Goal: Information Seeking & Learning: Learn about a topic

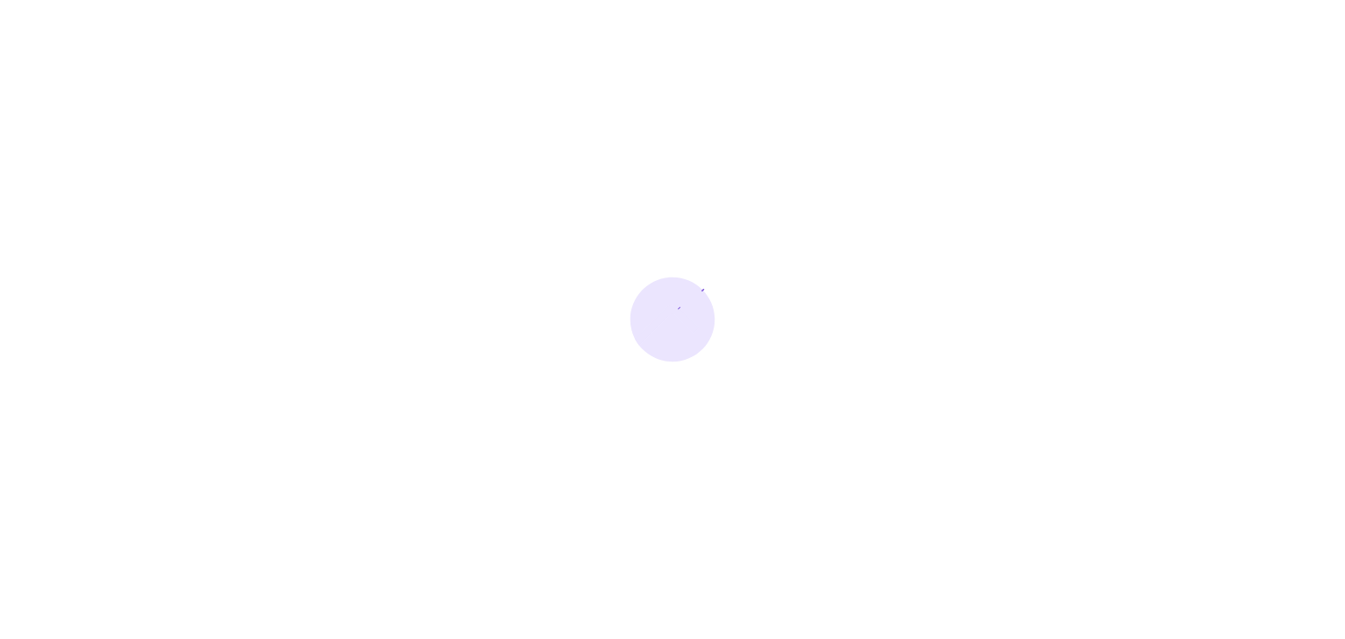
click at [487, 107] on div at bounding box center [672, 319] width 1345 height 639
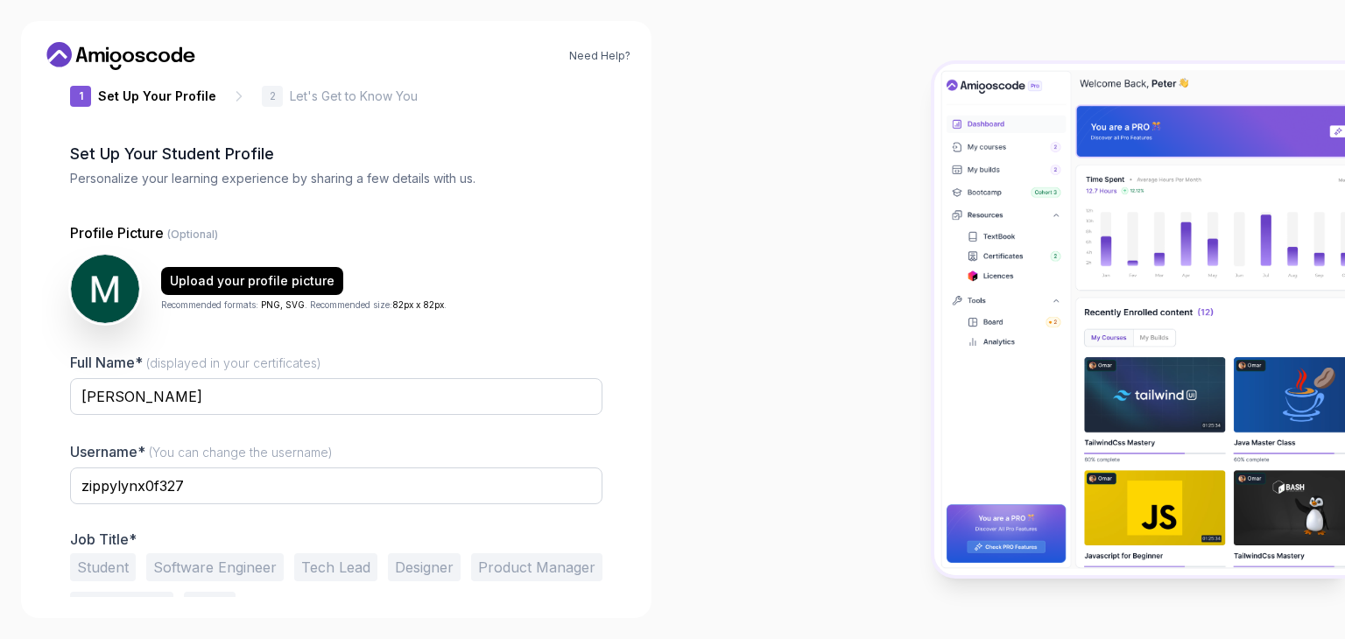
scroll to position [39, 0]
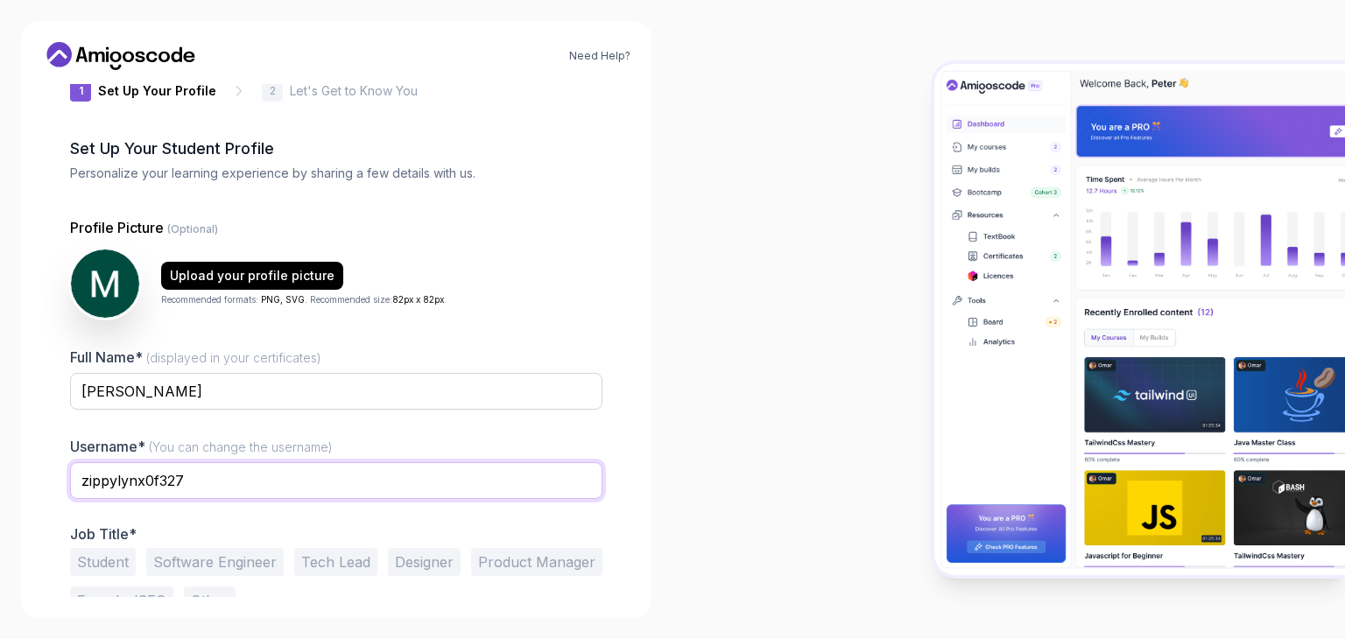
click at [311, 483] on input "zippylynx0f327" at bounding box center [336, 480] width 532 height 37
type input "z"
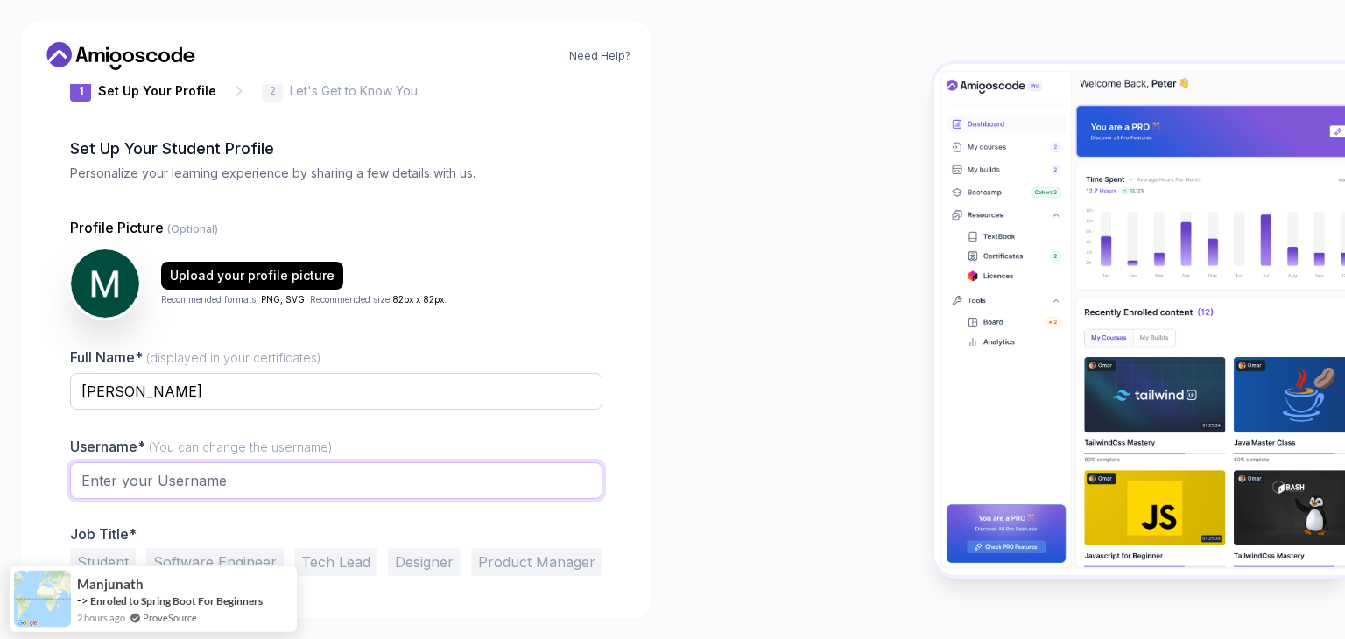
type input "m"
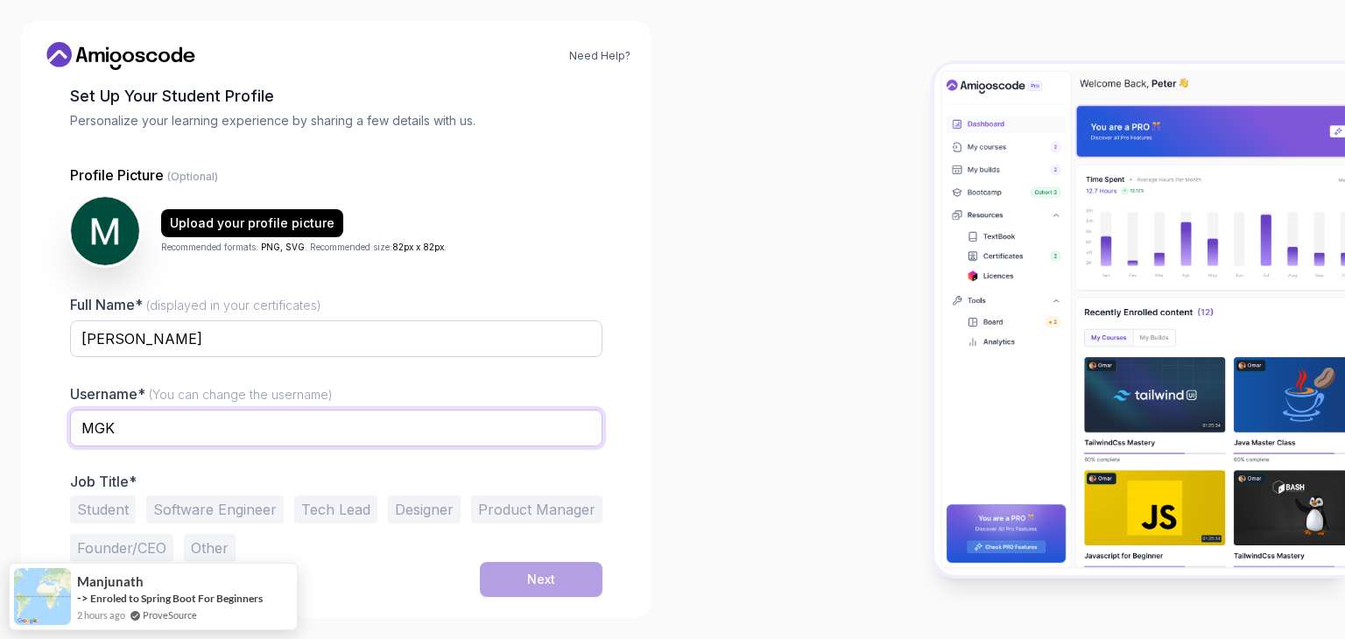
type input "MGK"
click at [115, 503] on button "Student" at bounding box center [103, 510] width 66 height 28
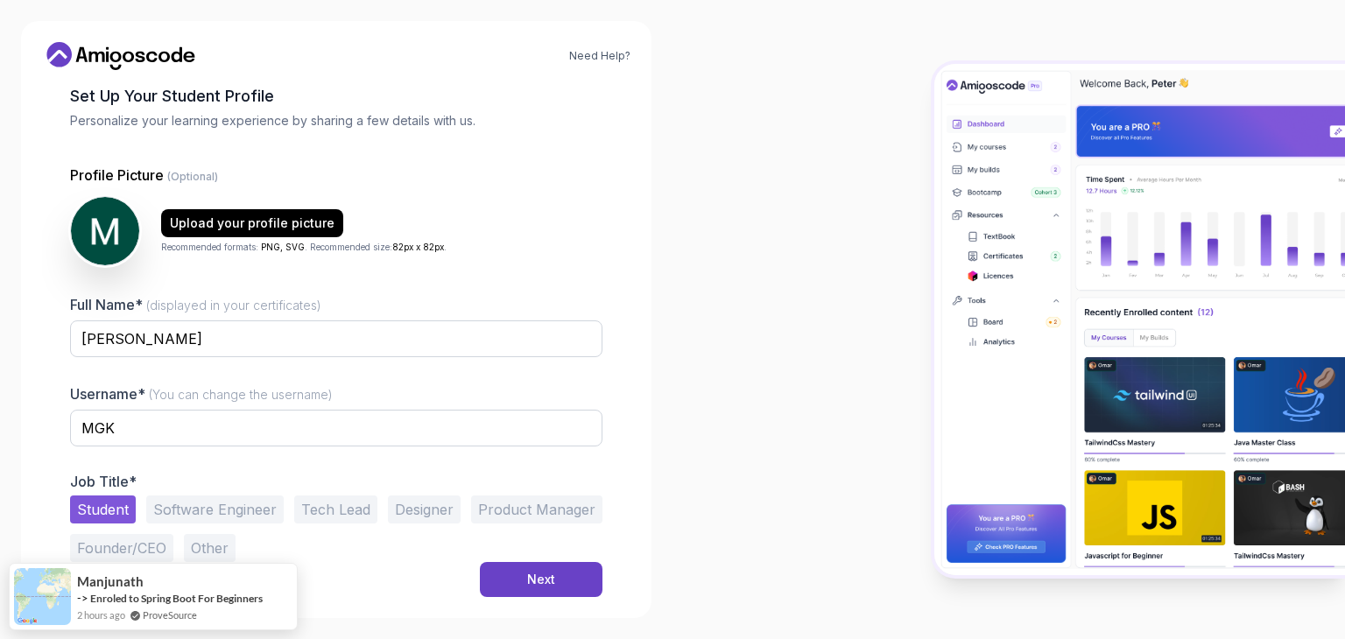
click at [202, 530] on div "Student Software Engineer Tech Lead Designer Product Manager Founder/CEO Other" at bounding box center [336, 529] width 532 height 67
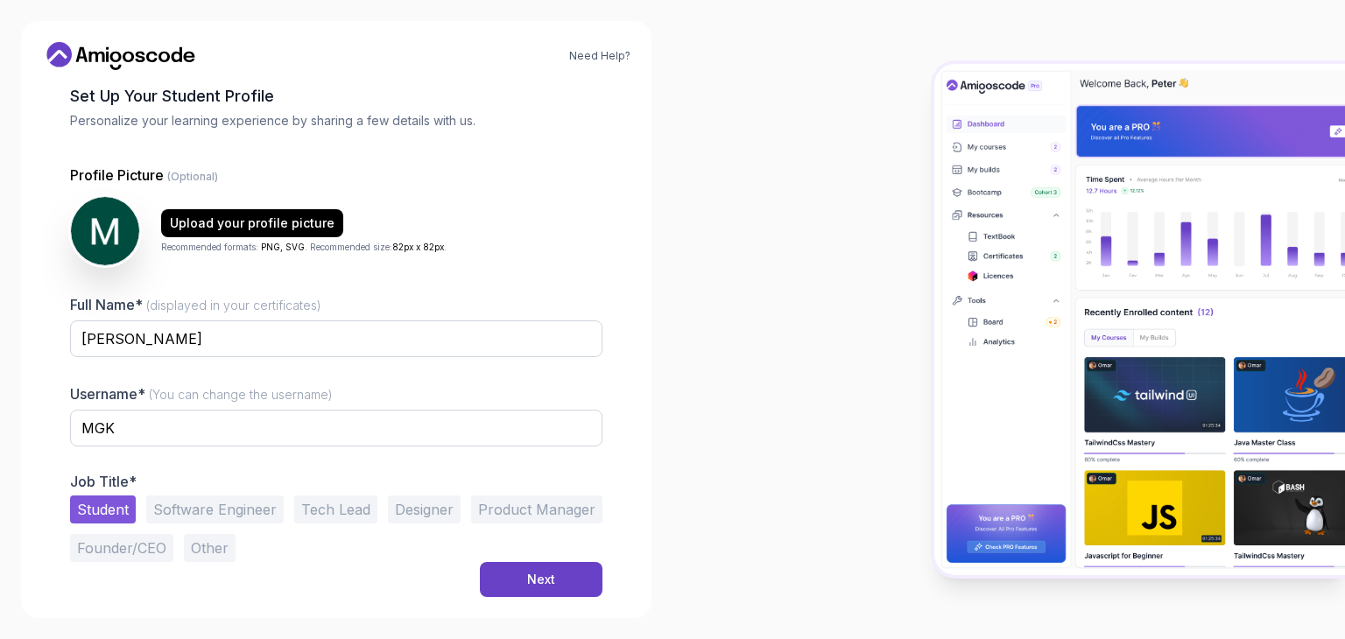
click at [215, 516] on button "Software Engineer" at bounding box center [214, 510] width 137 height 28
click at [118, 516] on button "Student" at bounding box center [103, 510] width 66 height 28
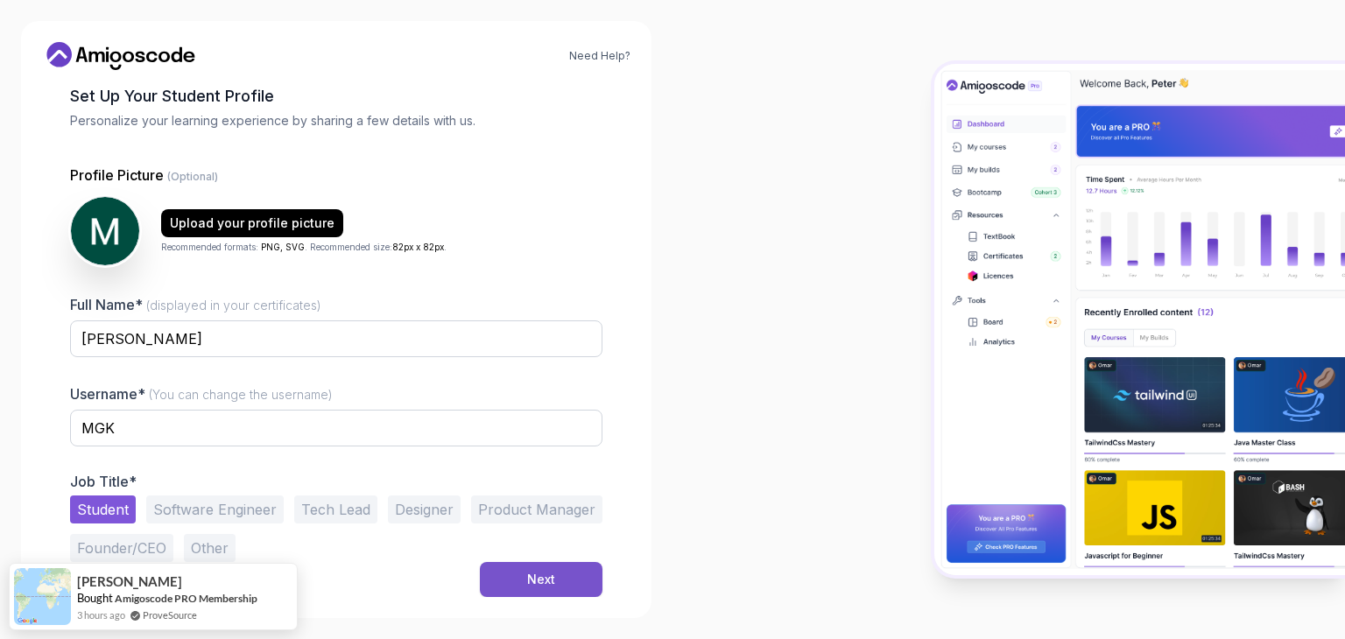
click at [499, 587] on button "Next" at bounding box center [541, 579] width 123 height 35
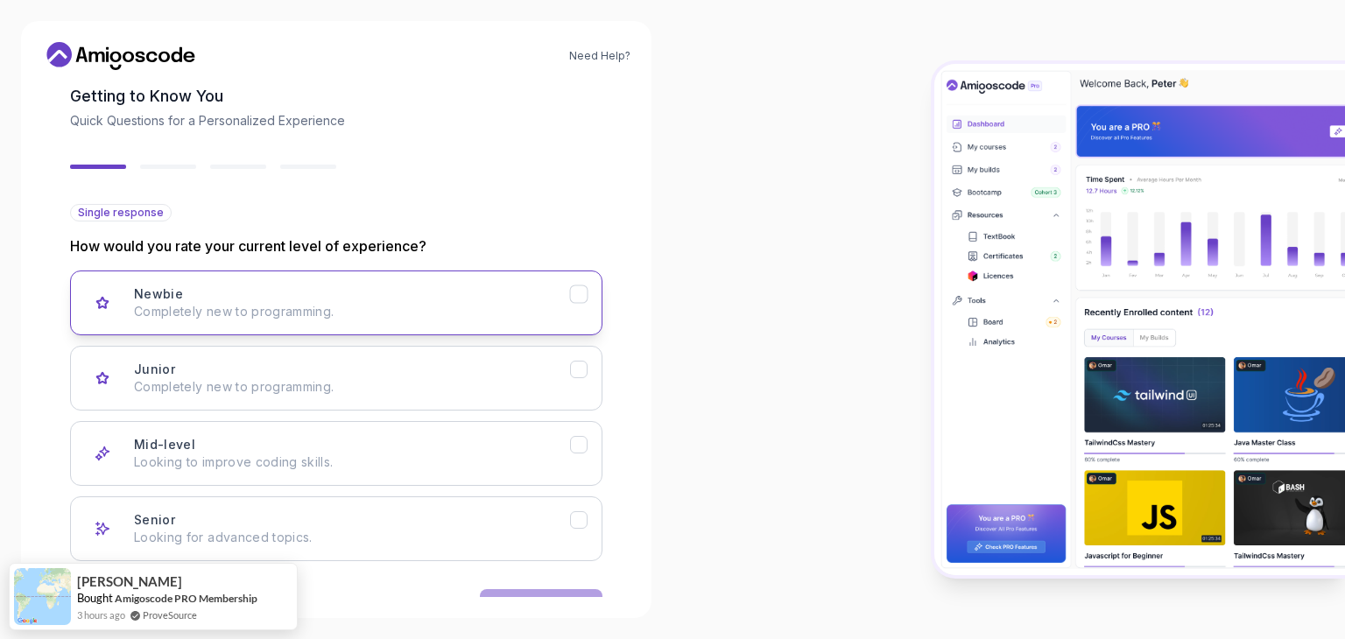
click at [347, 307] on p "Completely new to programming." at bounding box center [352, 312] width 436 height 18
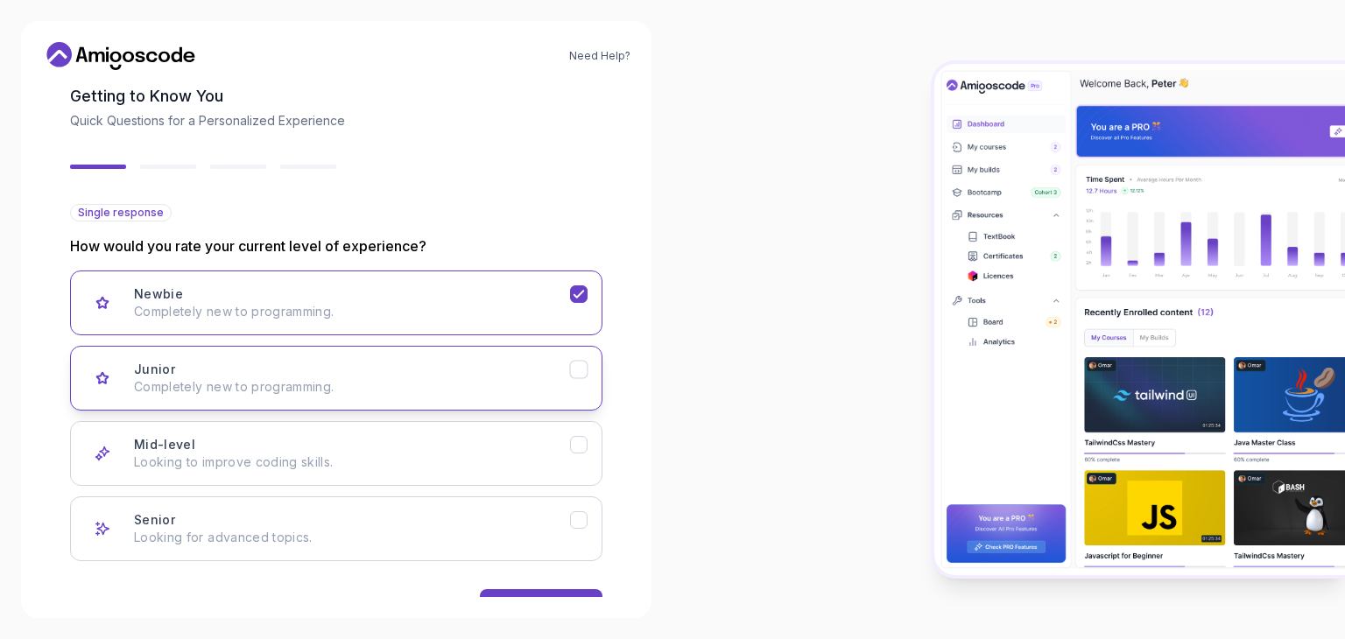
click at [357, 382] on p "Completely new to programming." at bounding box center [352, 387] width 436 height 18
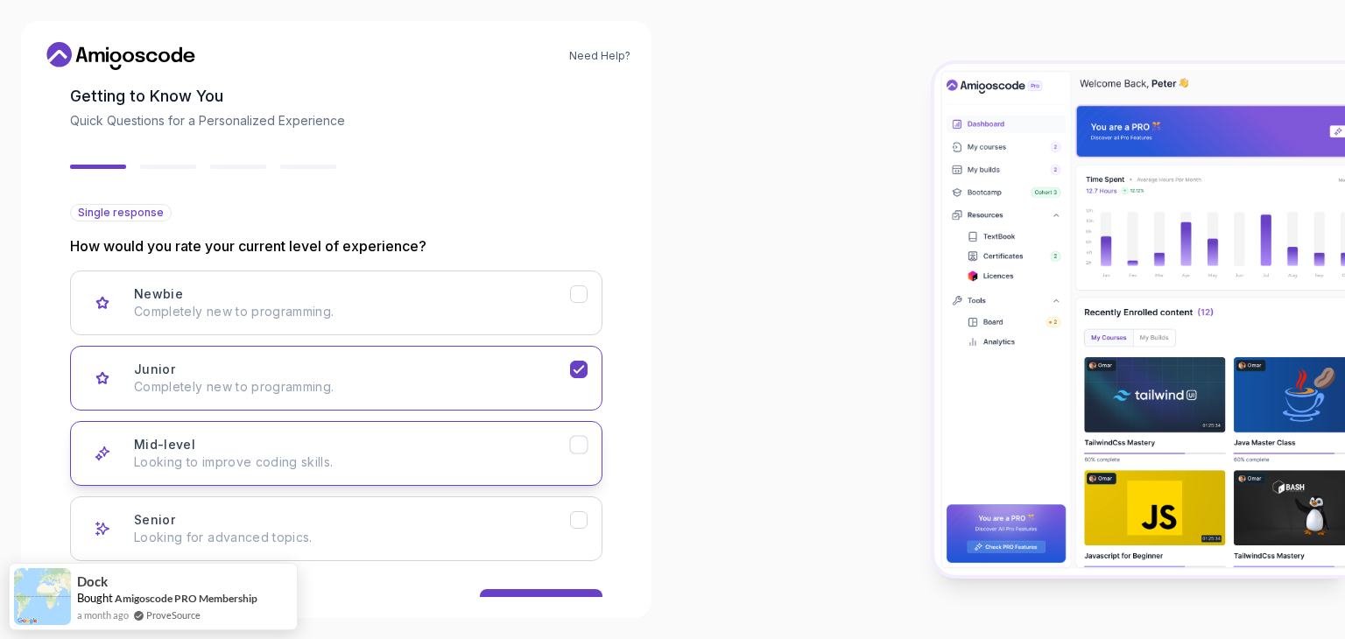
scroll to position [144, 0]
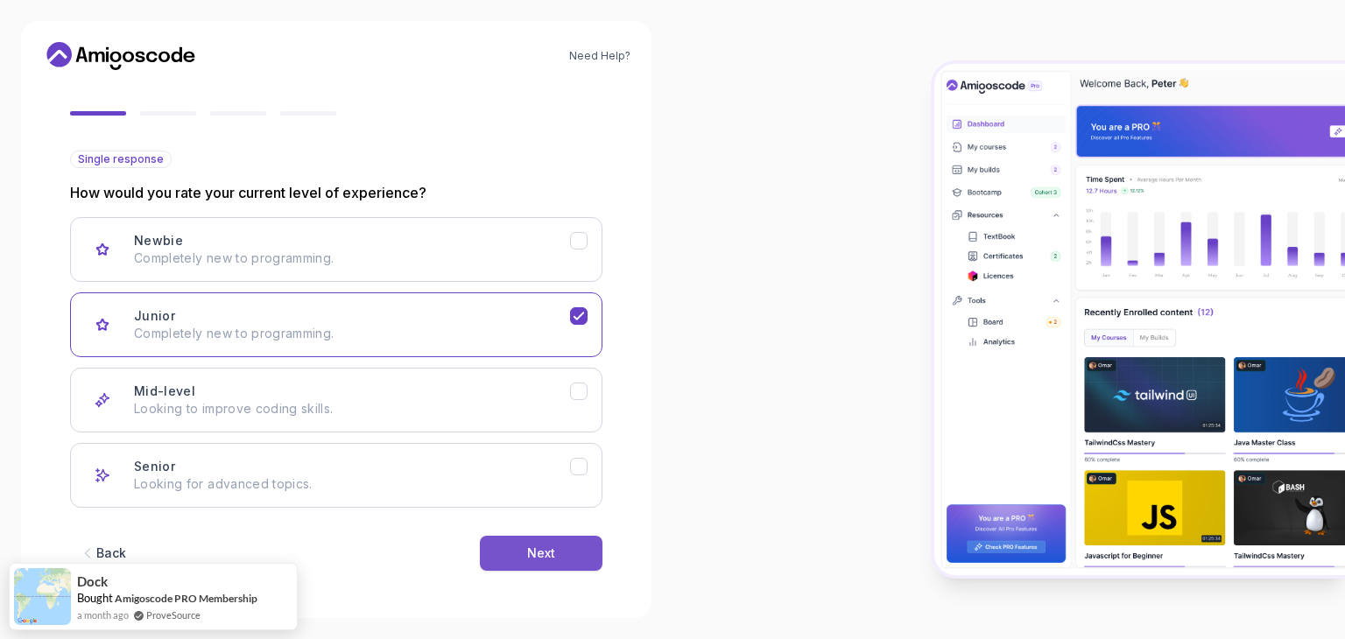
click at [559, 563] on button "Next" at bounding box center [541, 553] width 123 height 35
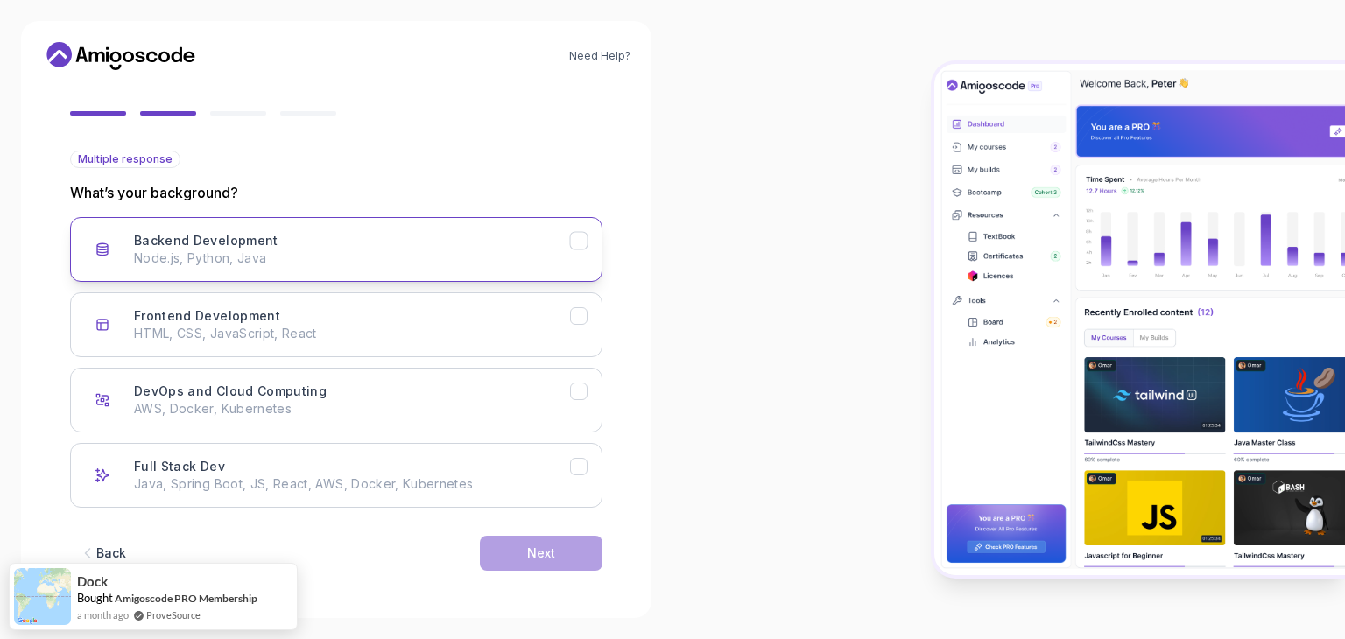
click at [347, 239] on div "Backend Development Node.js, Python, Java" at bounding box center [352, 249] width 436 height 35
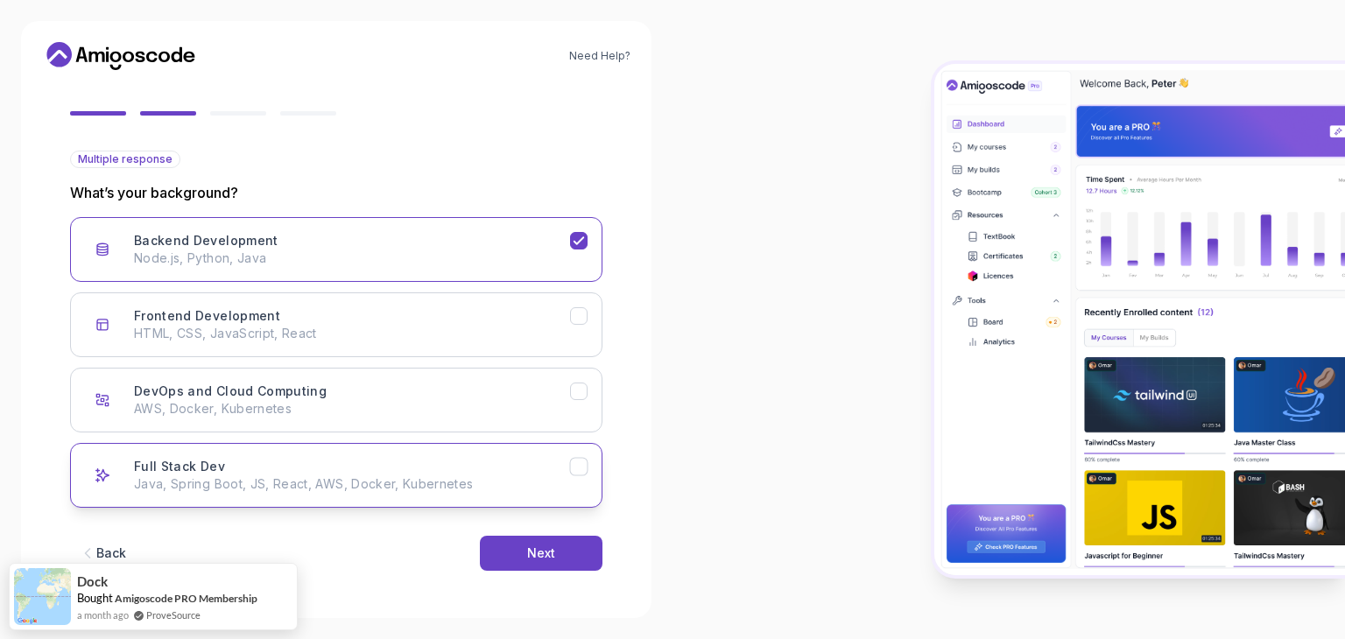
click at [302, 458] on div "Full Stack Dev Java, Spring Boot, JS, React, AWS, Docker, Kubernetes" at bounding box center [352, 475] width 436 height 35
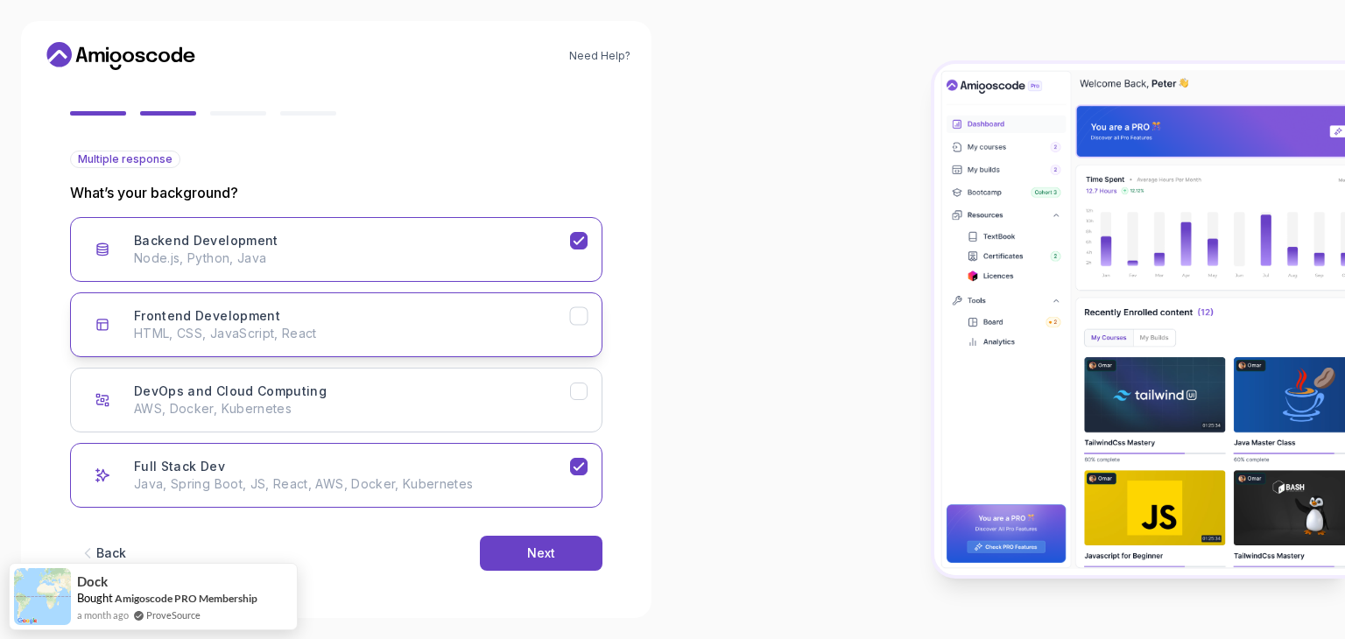
click at [378, 316] on div "Frontend Development HTML, CSS, JavaScript, React" at bounding box center [352, 324] width 436 height 35
click at [494, 489] on p "Java, Spring Boot, JS, React, AWS, Docker, Kubernetes" at bounding box center [352, 484] width 436 height 18
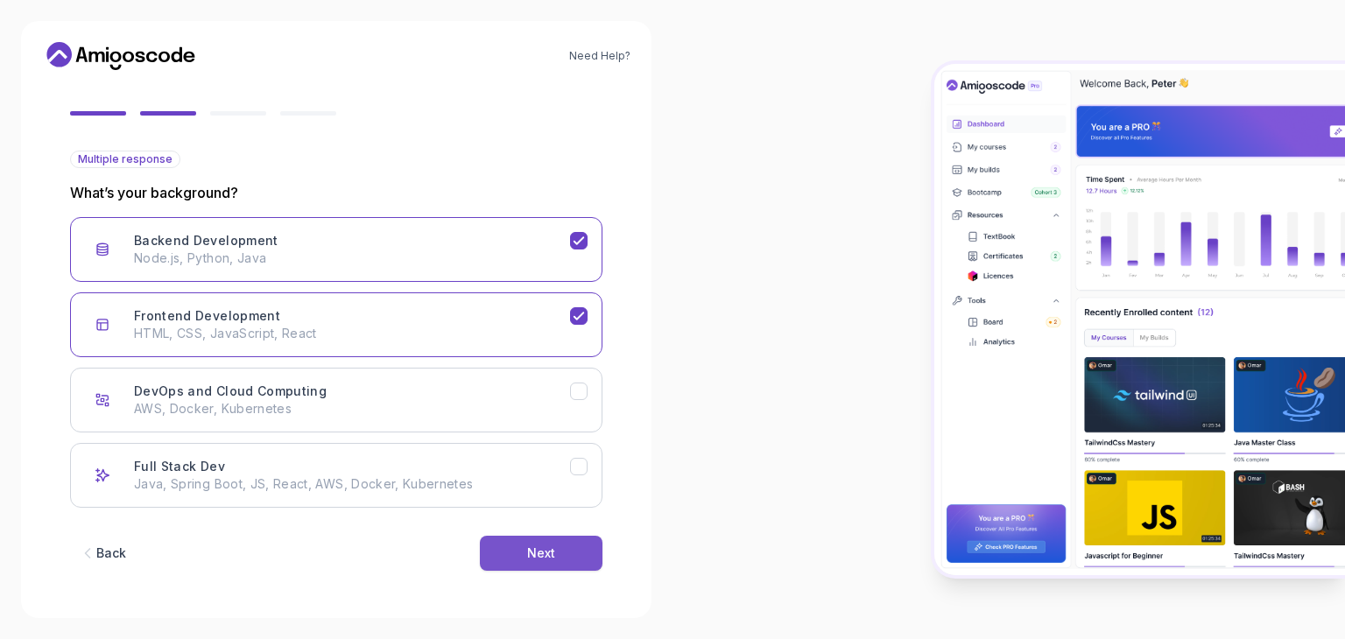
click at [560, 559] on button "Next" at bounding box center [541, 553] width 123 height 35
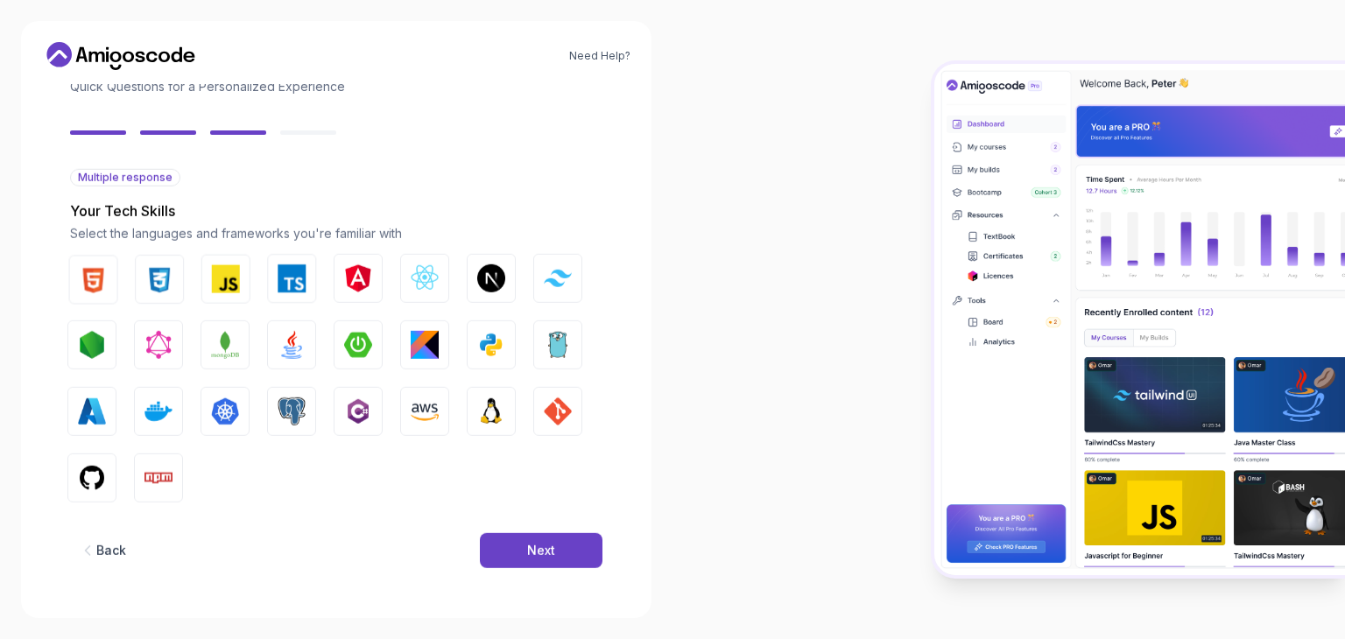
scroll to position [125, 0]
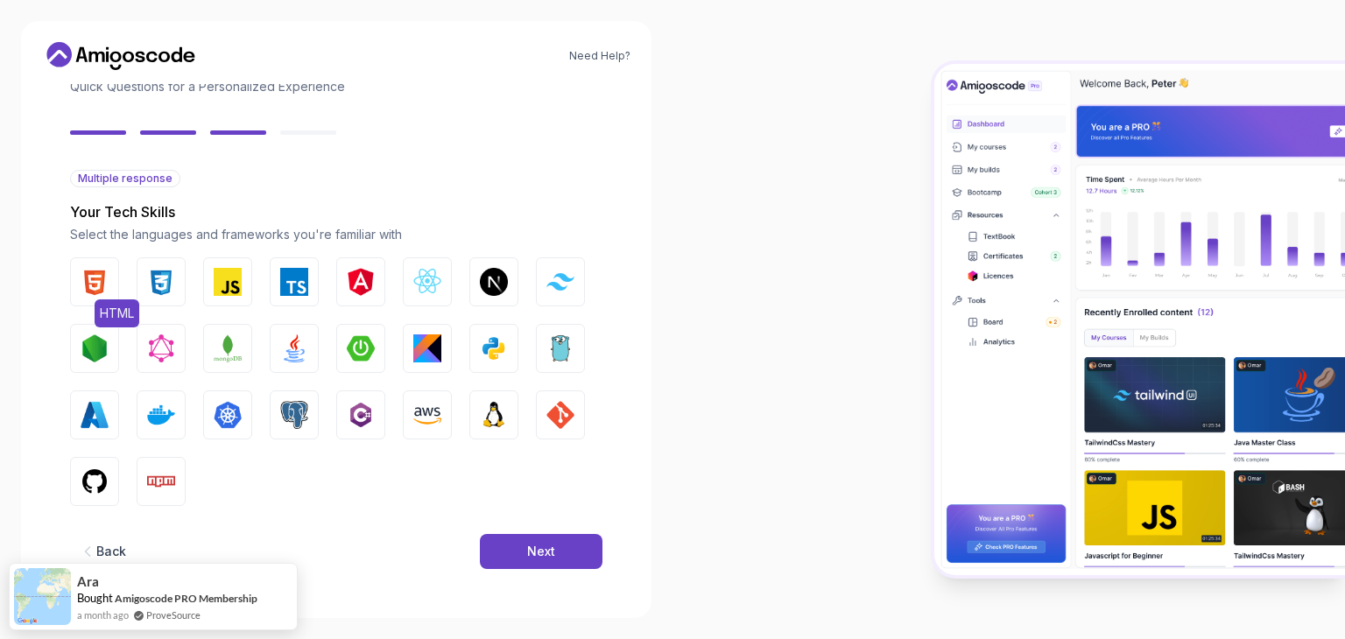
click at [113, 274] on button "HTML" at bounding box center [94, 281] width 49 height 49
click at [174, 278] on img "button" at bounding box center [161, 282] width 28 height 28
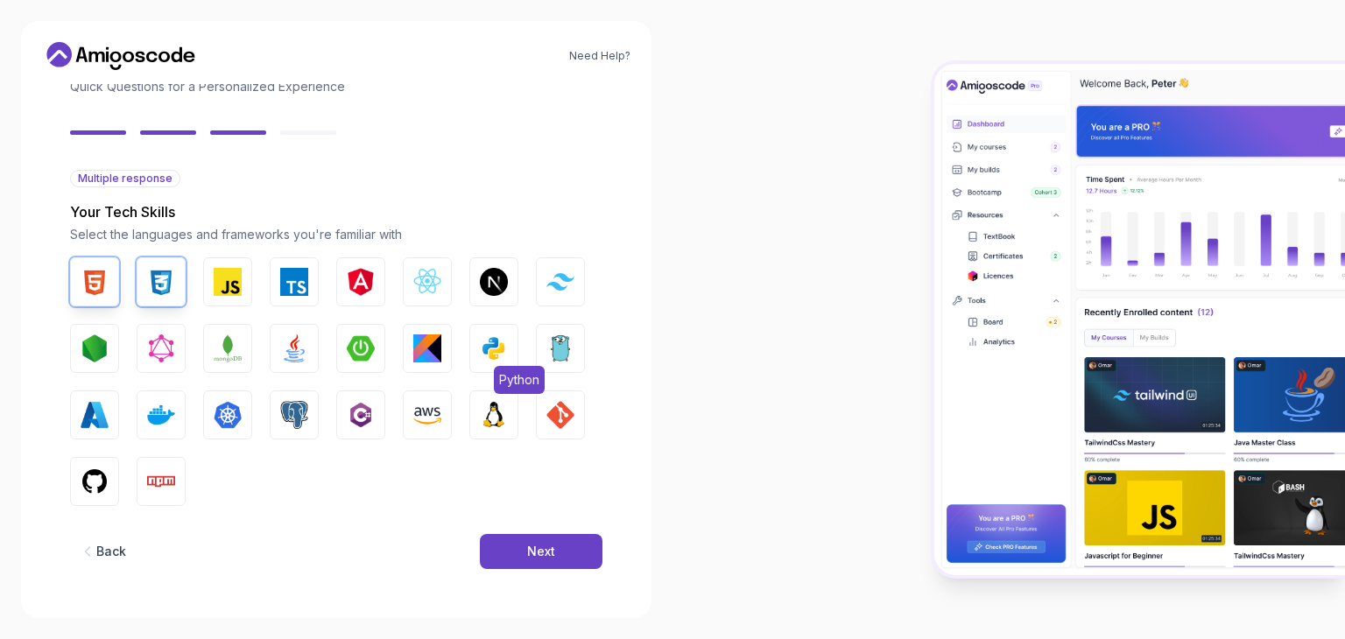
click at [478, 357] on button "Python" at bounding box center [493, 348] width 49 height 49
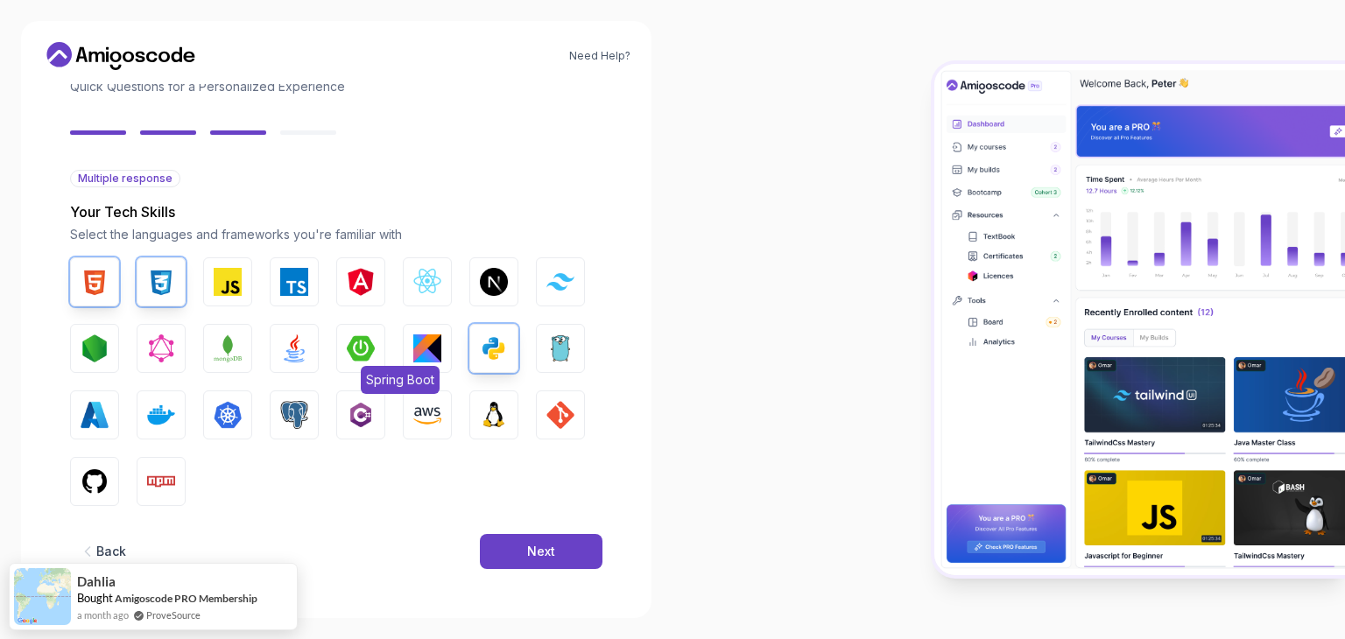
click at [378, 358] on button "Spring Boot" at bounding box center [360, 348] width 49 height 49
click at [266, 361] on div "HTML CSS JavaScript TypeScript Angular React.js Next.js Tailwind CSS Node.js Gr…" at bounding box center [336, 381] width 532 height 249
click at [275, 361] on button "Java" at bounding box center [294, 348] width 49 height 49
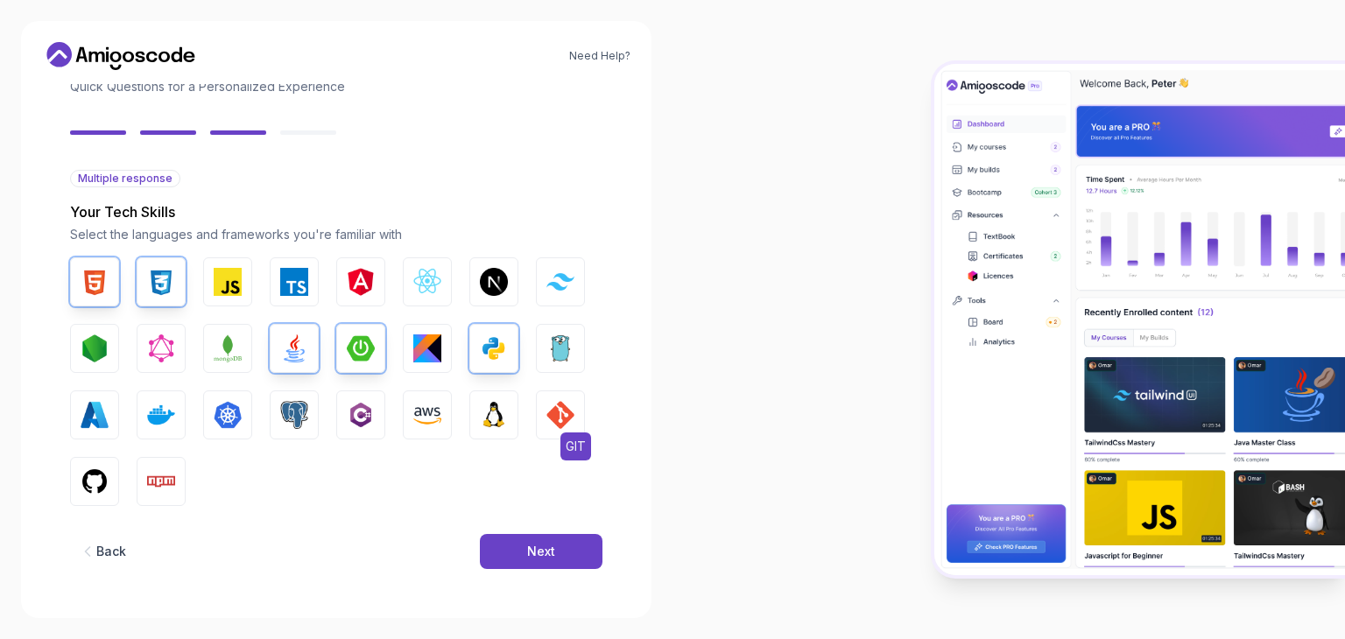
click at [555, 423] on img "button" at bounding box center [560, 415] width 28 height 28
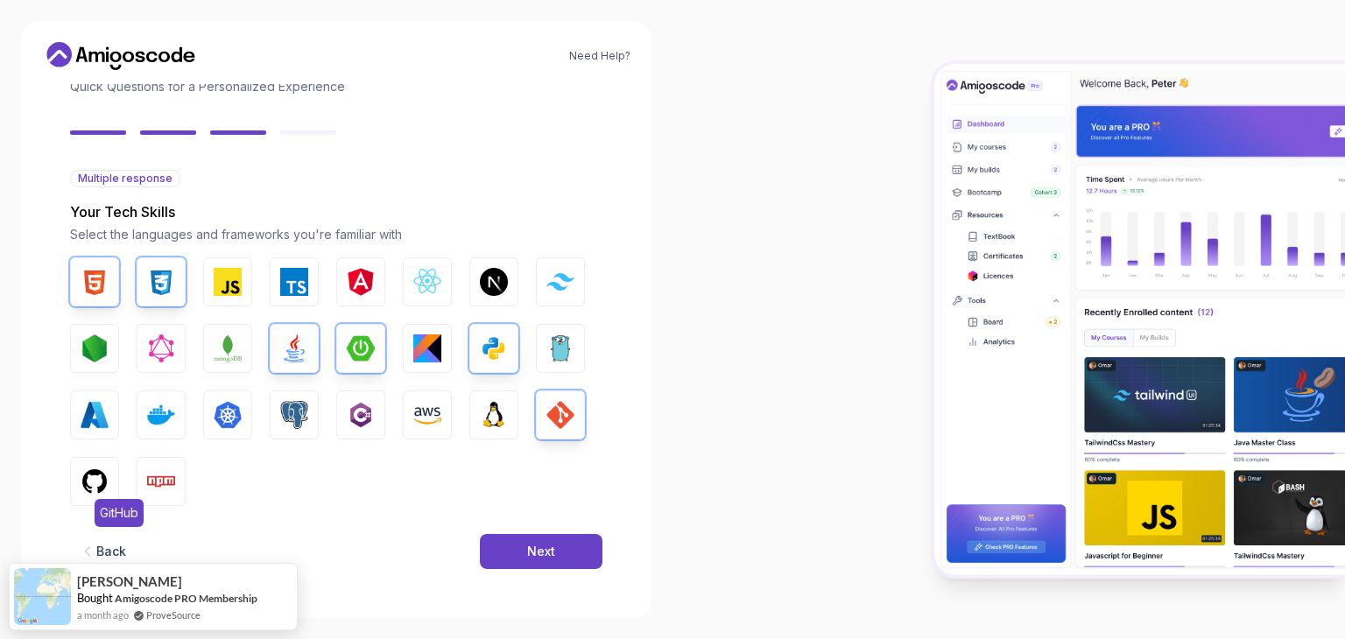
click at [100, 491] on img "button" at bounding box center [95, 482] width 28 height 28
click at [500, 544] on button "Next" at bounding box center [541, 551] width 123 height 35
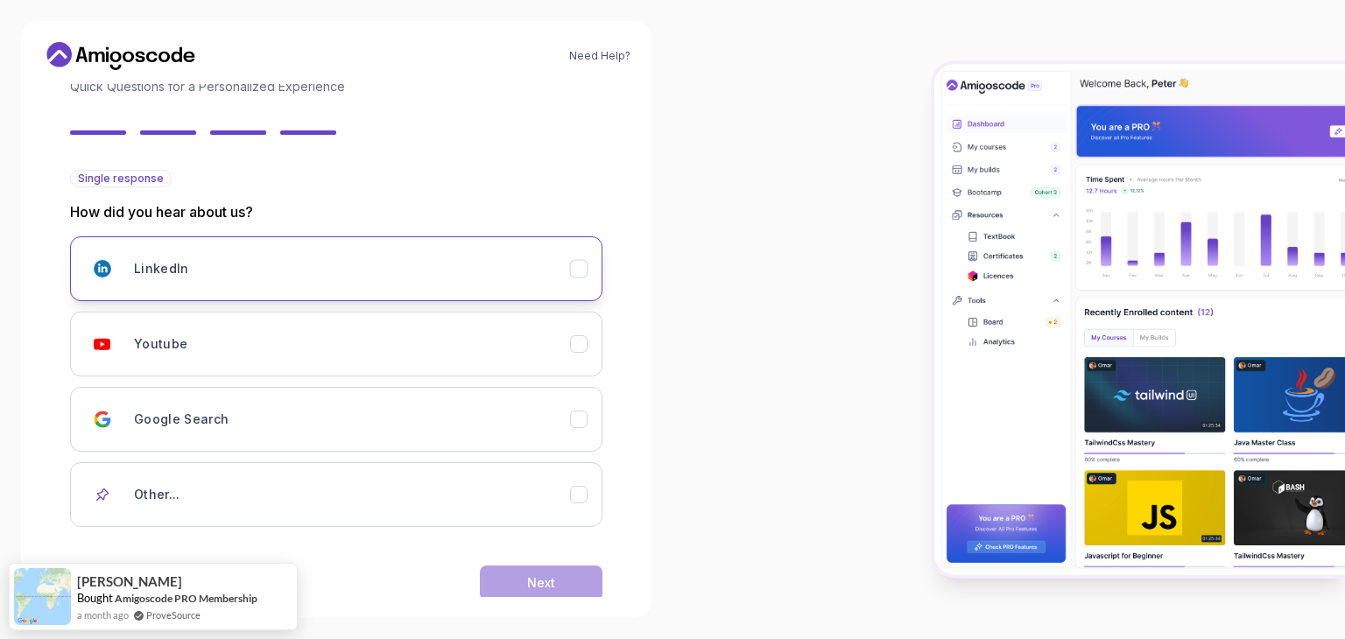
click at [362, 267] on div "LinkedIn" at bounding box center [352, 268] width 436 height 35
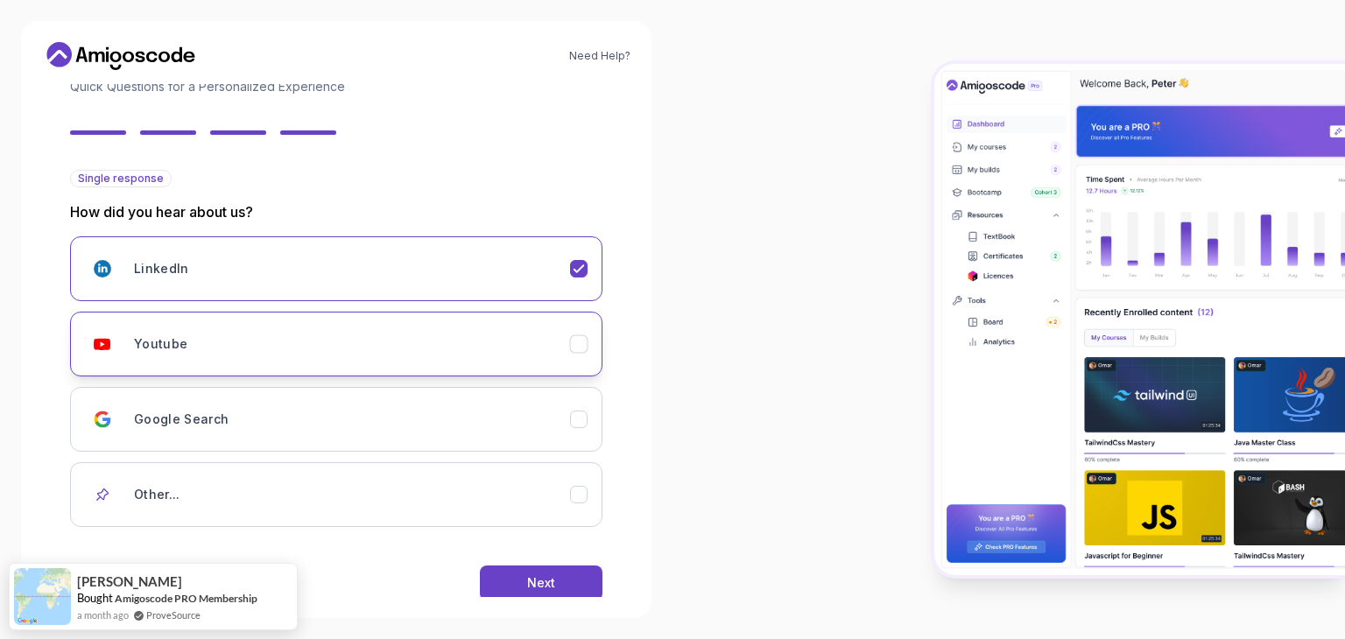
click at [345, 333] on div "Youtube" at bounding box center [352, 344] width 436 height 35
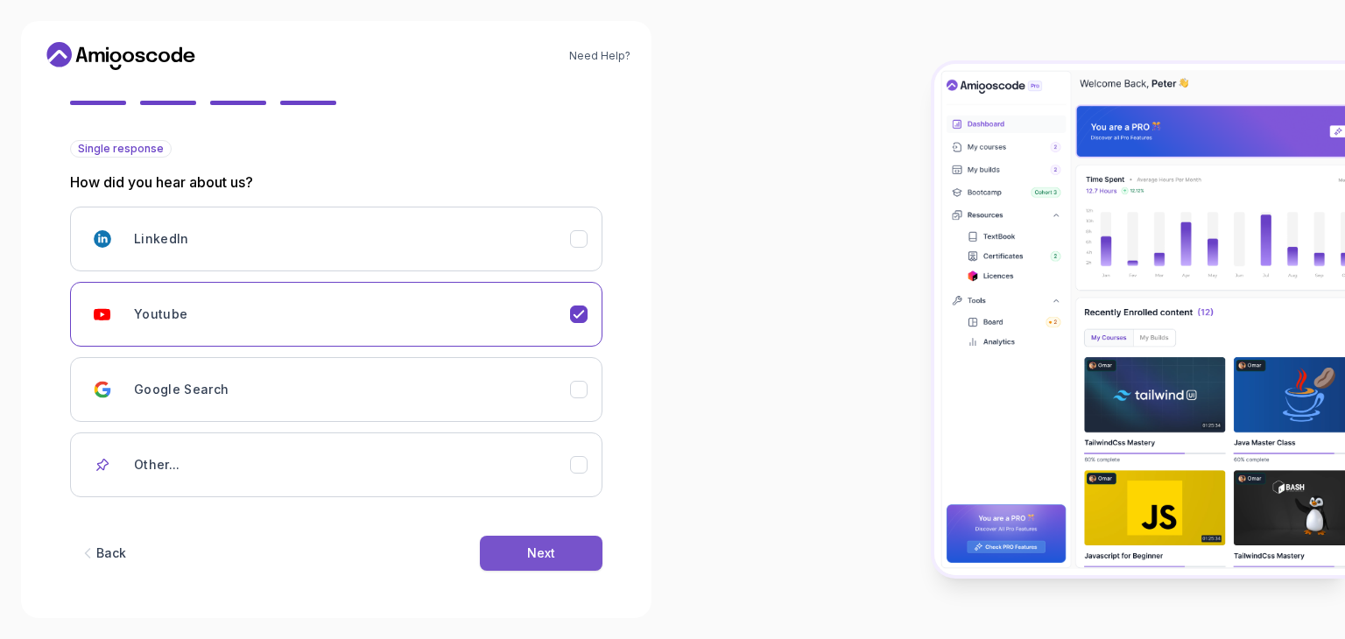
click at [525, 543] on button "Next" at bounding box center [541, 553] width 123 height 35
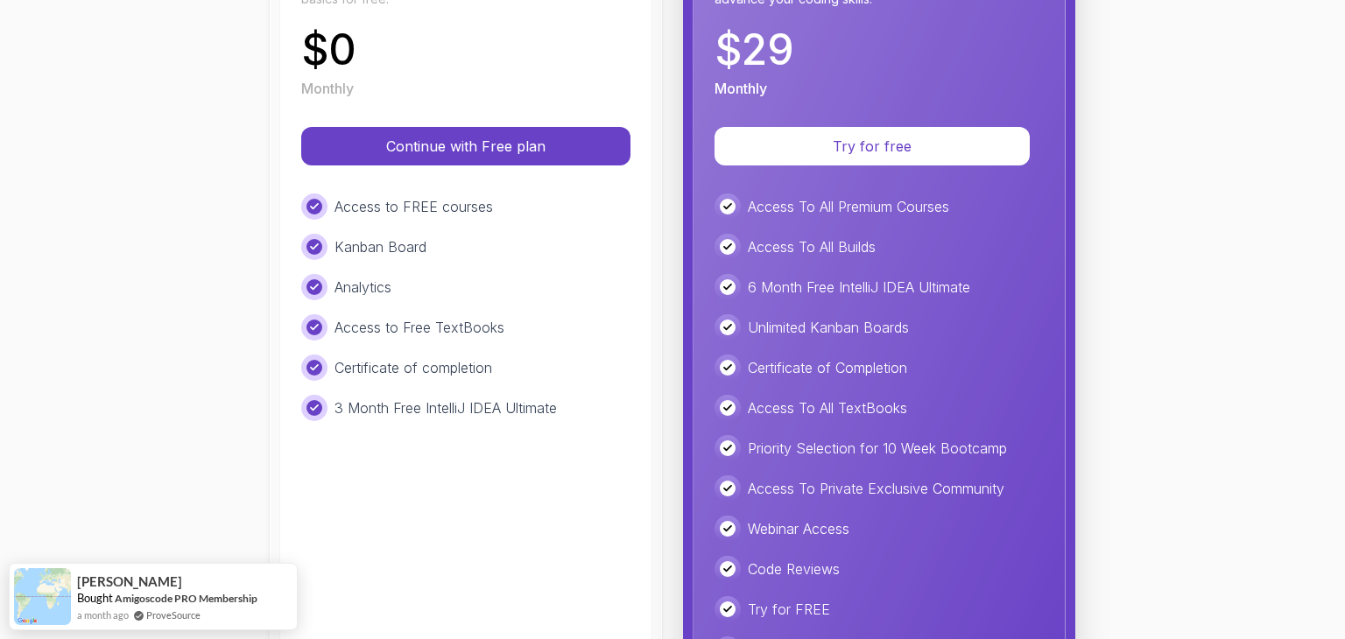
scroll to position [324, 0]
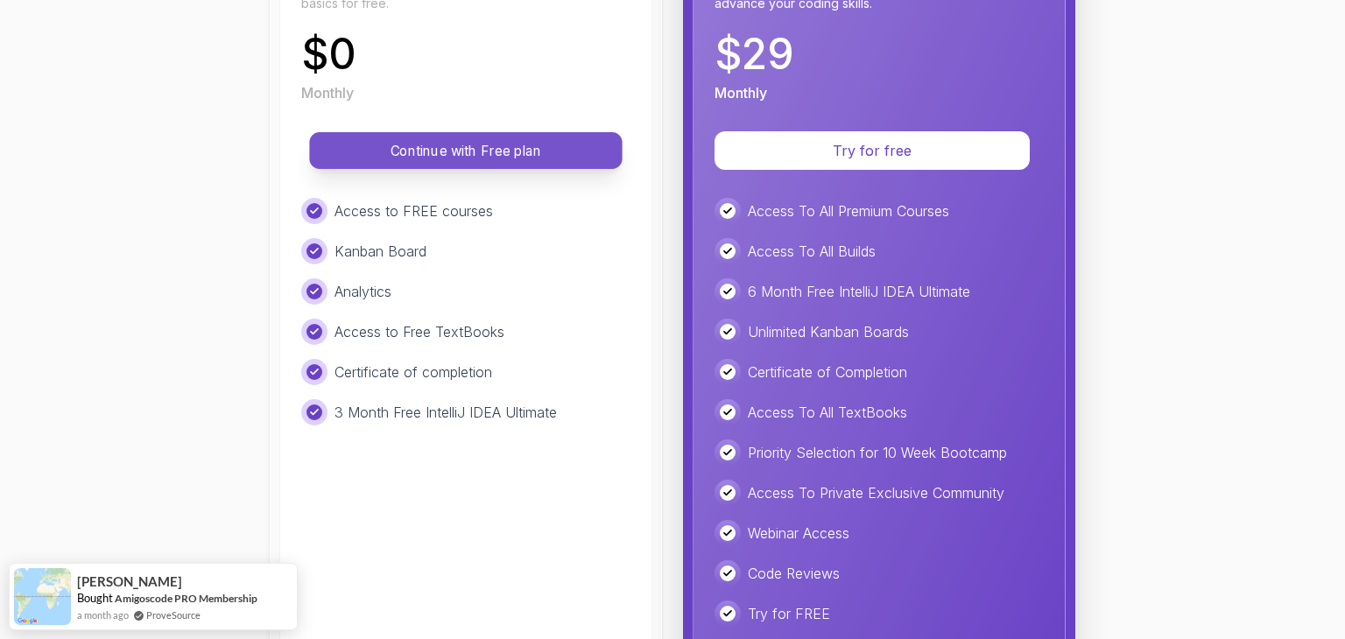
click at [482, 144] on p "Continue with Free plan" at bounding box center [465, 151] width 273 height 20
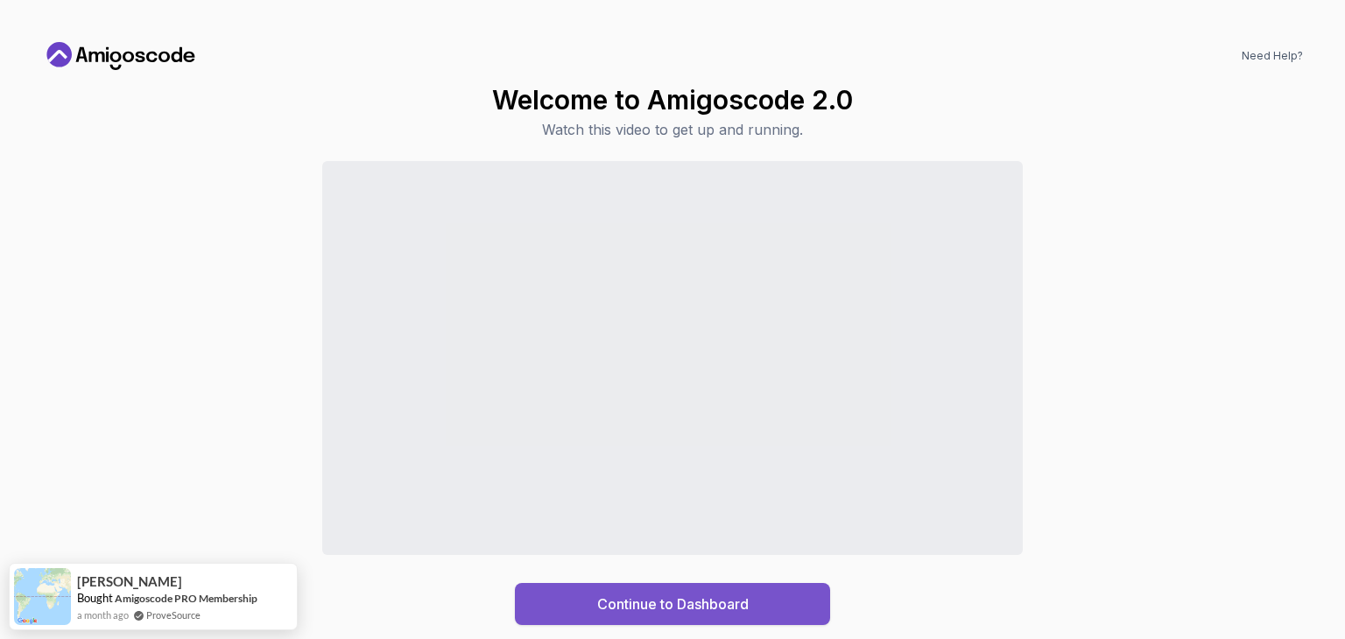
click at [672, 603] on div "Continue to Dashboard" at bounding box center [672, 604] width 151 height 21
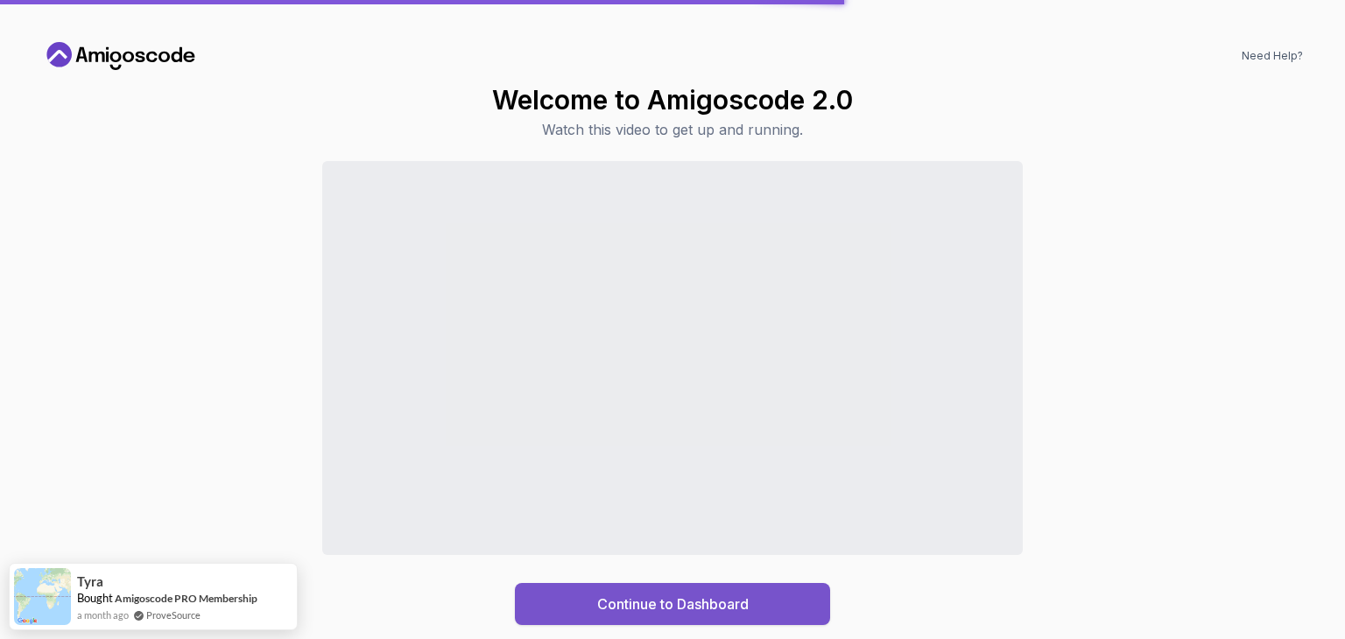
click at [672, 609] on div "Continue to Dashboard" at bounding box center [672, 604] width 151 height 21
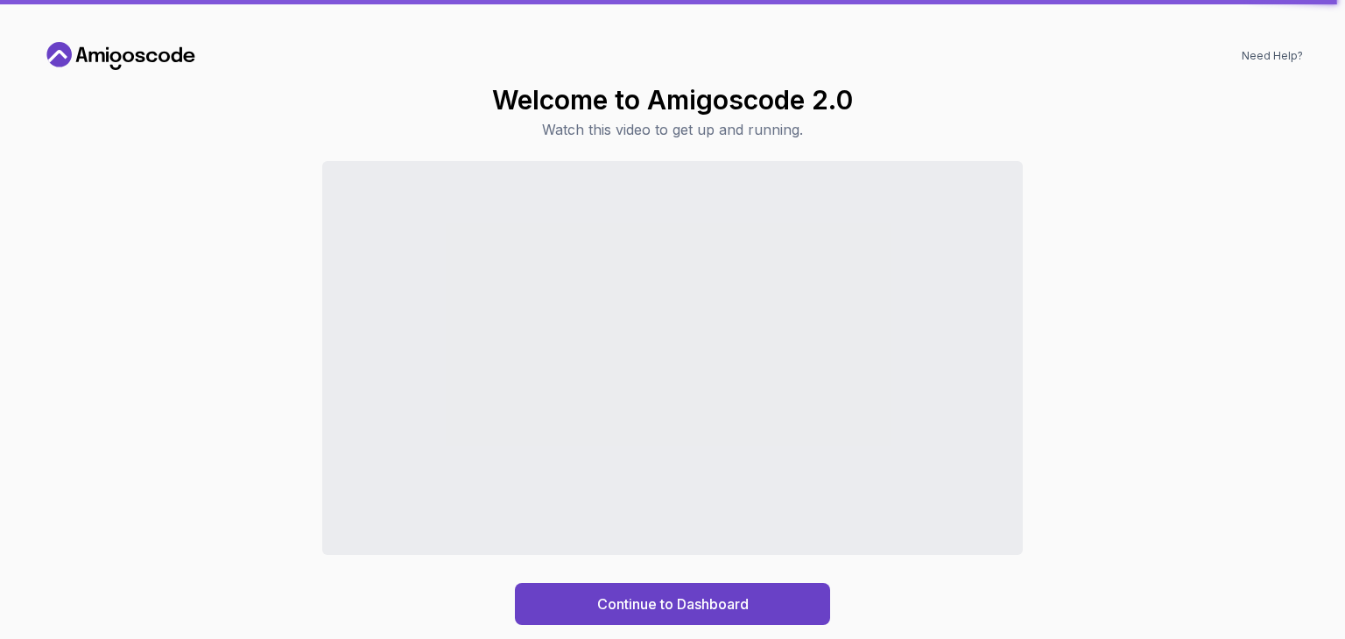
click at [297, 55] on div "Need Help?" at bounding box center [672, 56] width 1261 height 28
click at [371, 90] on div "Welcome to Amigoscode 2.0 Watch this video to get up and running. Continue to D…" at bounding box center [672, 354] width 1261 height 541
click at [700, 614] on div "Continue to Dashboard" at bounding box center [672, 604] width 151 height 21
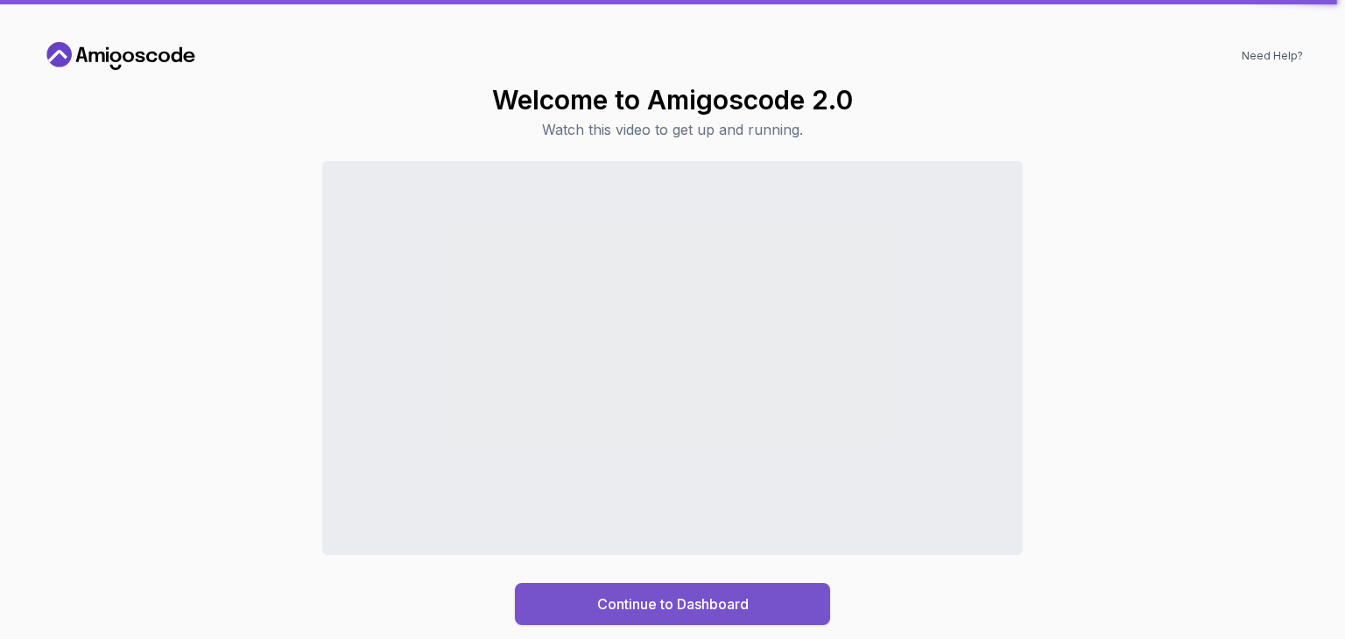
click at [700, 614] on div "Continue to Dashboard" at bounding box center [672, 604] width 151 height 21
click at [740, 602] on div "Continue to Dashboard" at bounding box center [672, 604] width 151 height 21
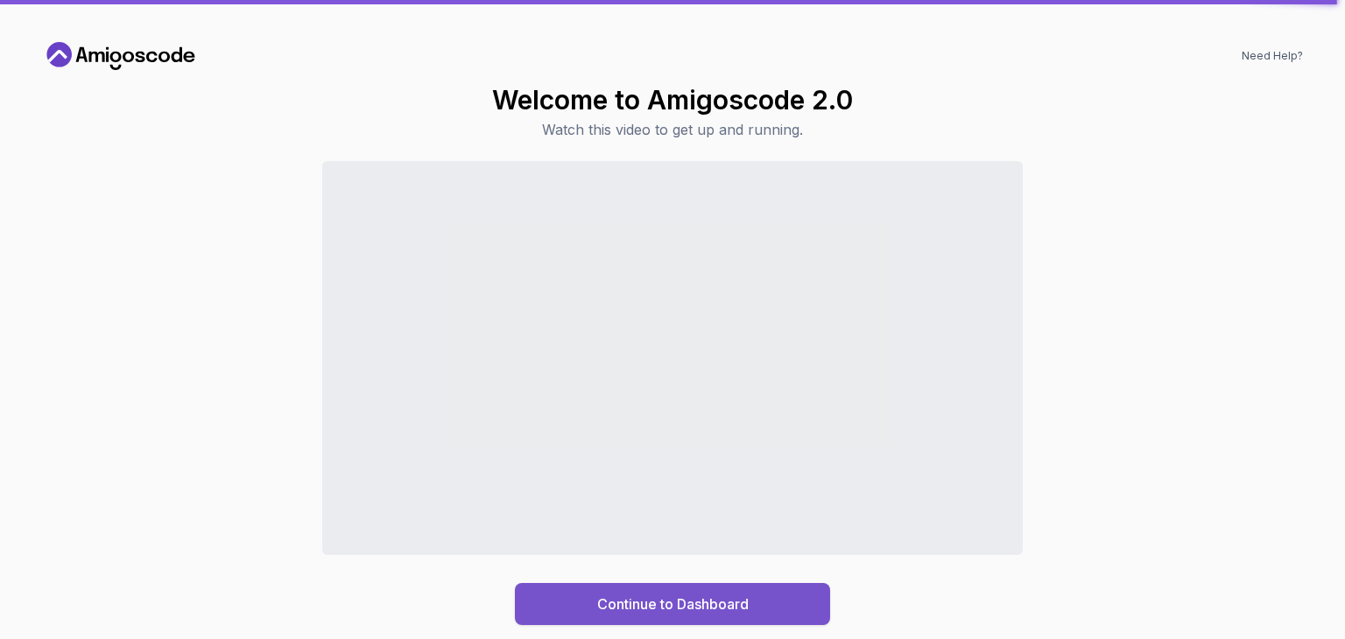
click at [740, 602] on div "Continue to Dashboard" at bounding box center [672, 604] width 151 height 21
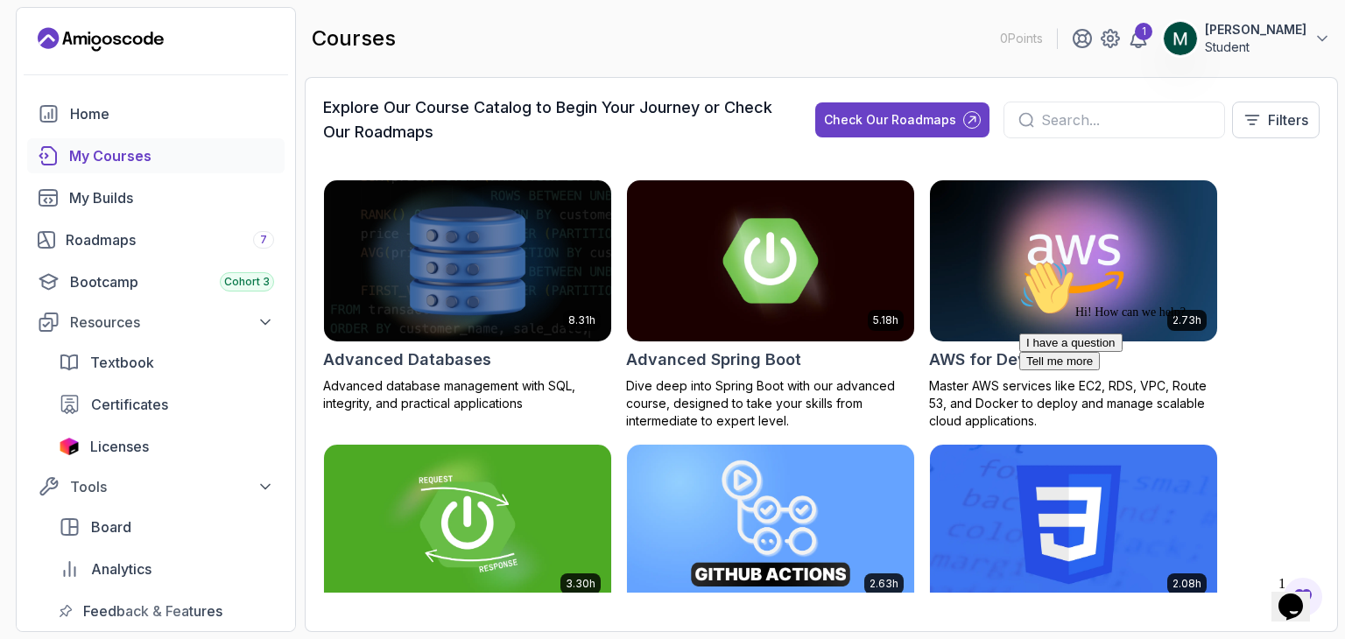
click at [1087, 130] on input "text" at bounding box center [1125, 119] width 169 height 21
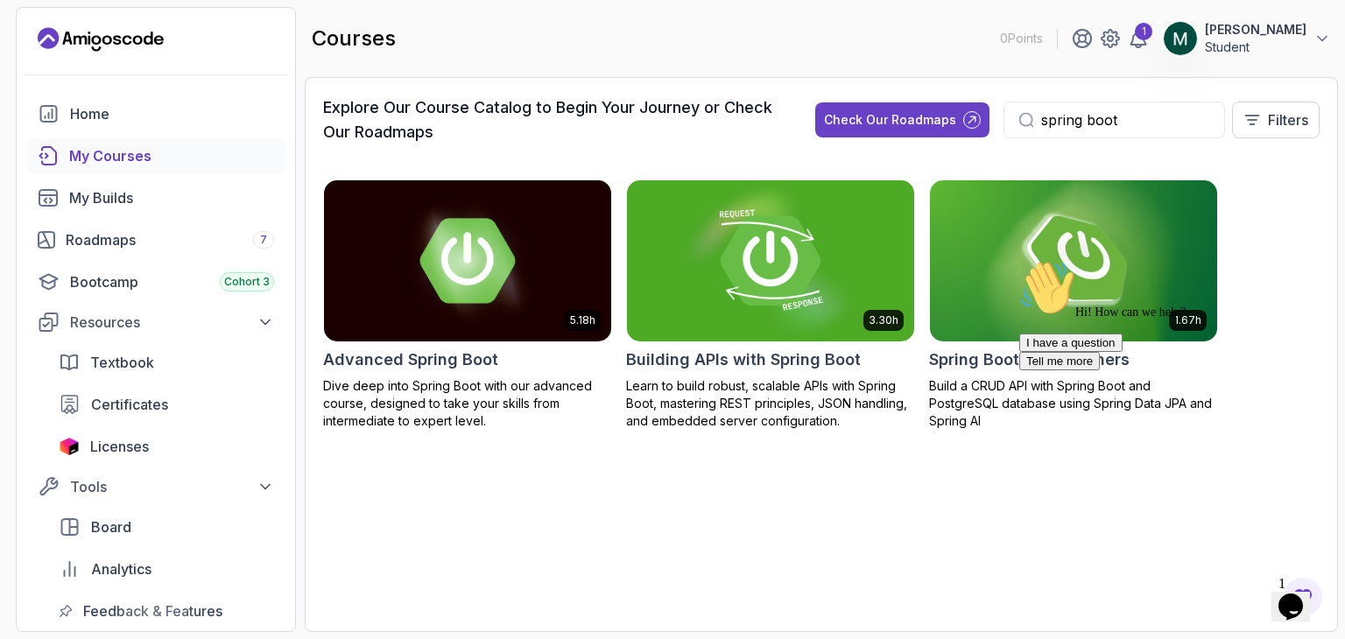
type input "spring boot"
click at [850, 212] on img at bounding box center [770, 260] width 301 height 169
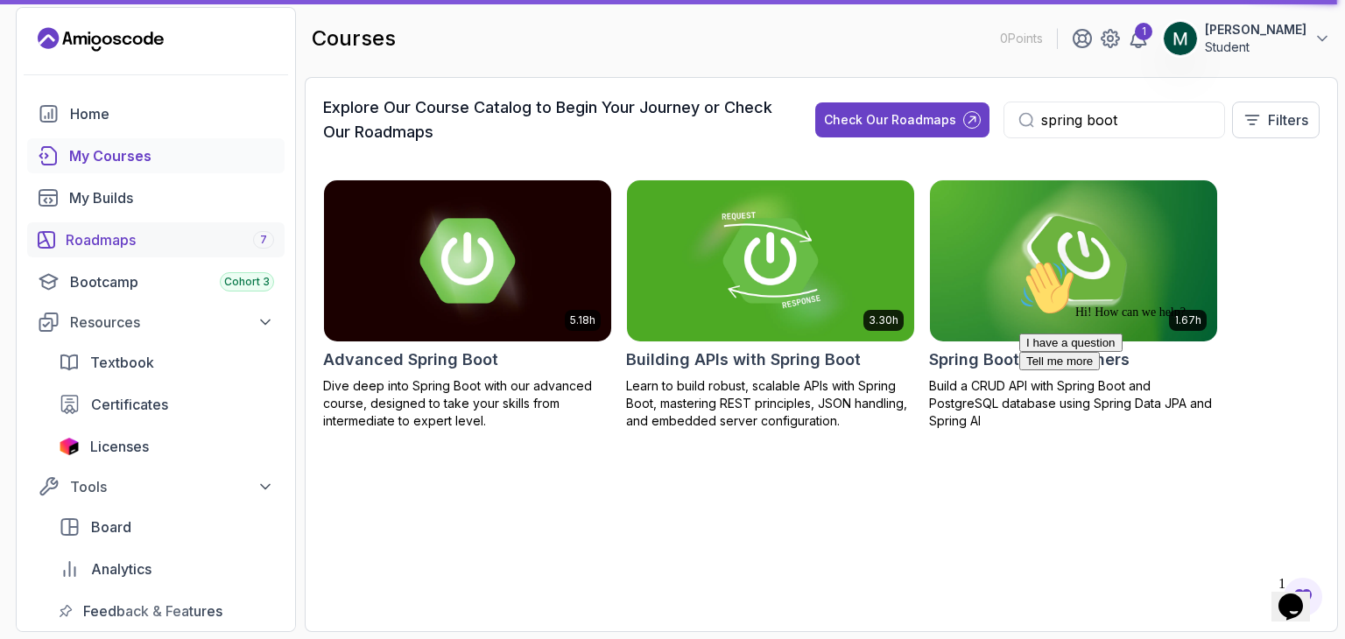
click at [236, 234] on div "Roadmaps 7" at bounding box center [170, 239] width 208 height 21
click at [1070, 260] on div "Hi! How can we help? I have a question Tell me more" at bounding box center [1176, 315] width 315 height 110
click at [756, 250] on img at bounding box center [770, 260] width 301 height 169
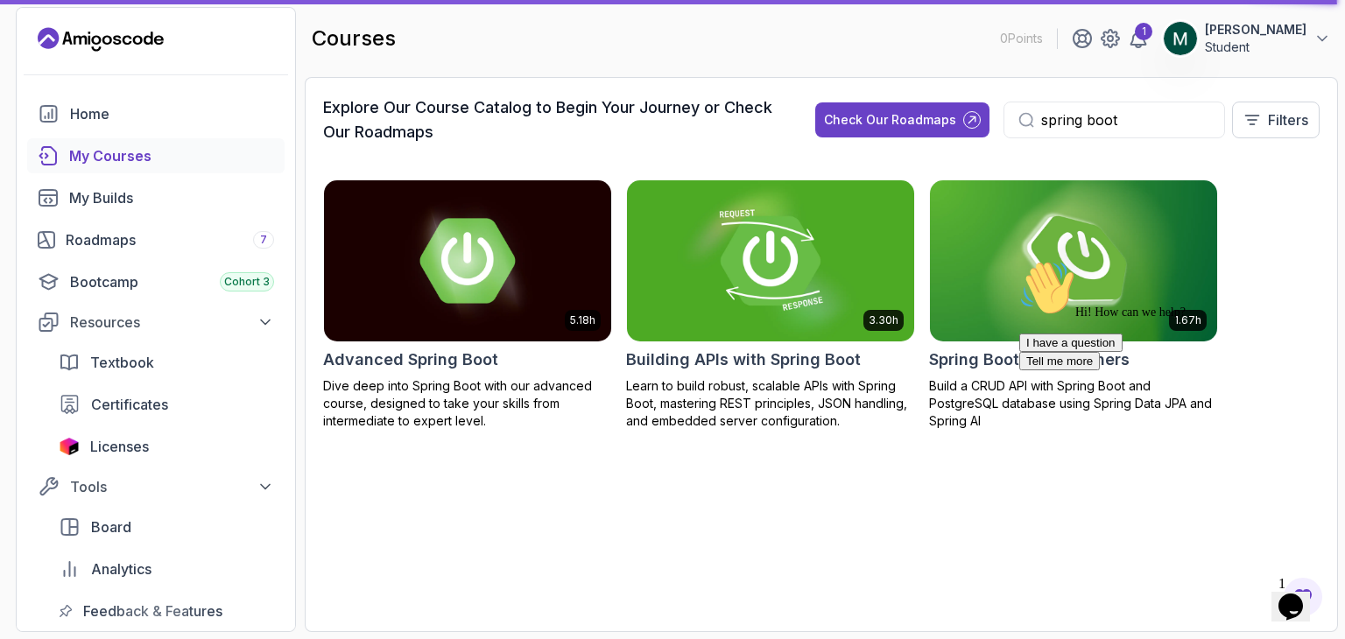
click at [756, 250] on img at bounding box center [770, 260] width 301 height 169
click at [950, 115] on div "Check Our Roadmaps" at bounding box center [890, 120] width 132 height 18
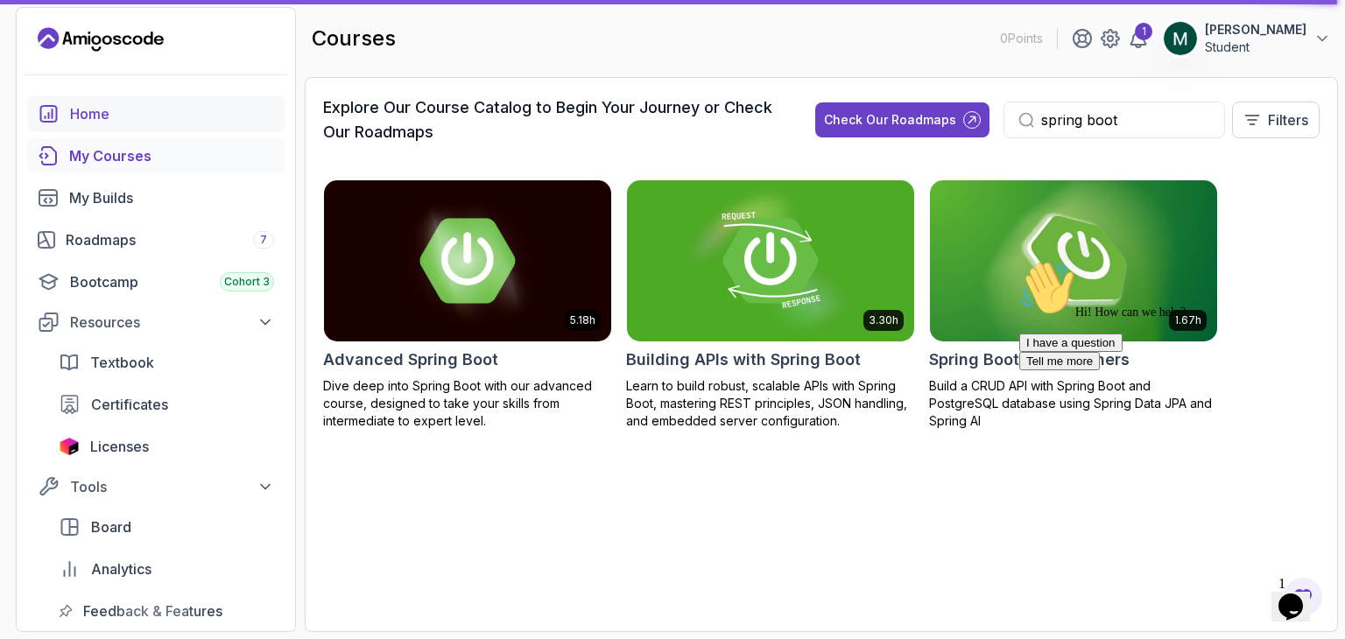
click at [97, 124] on link "Home" at bounding box center [155, 113] width 257 height 35
click at [1328, 48] on button "Manjunath G K Student" at bounding box center [1247, 38] width 168 height 35
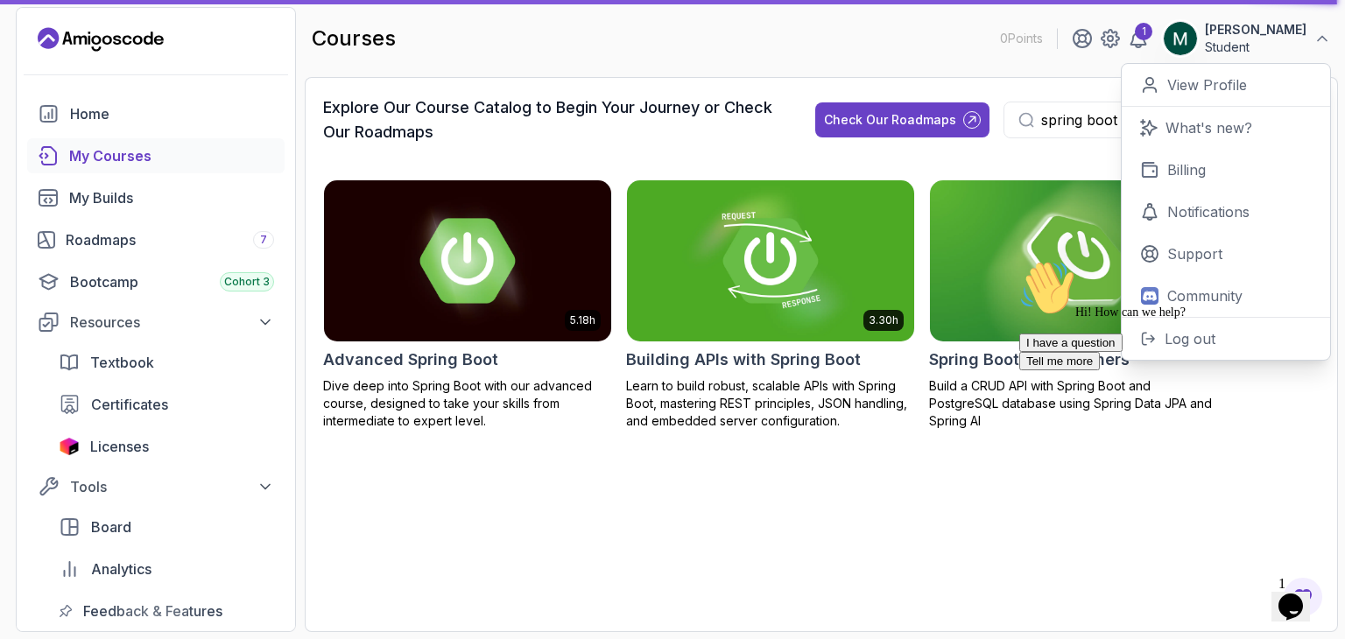
click at [1328, 48] on button "Manjunath G K Student" at bounding box center [1247, 38] width 168 height 35
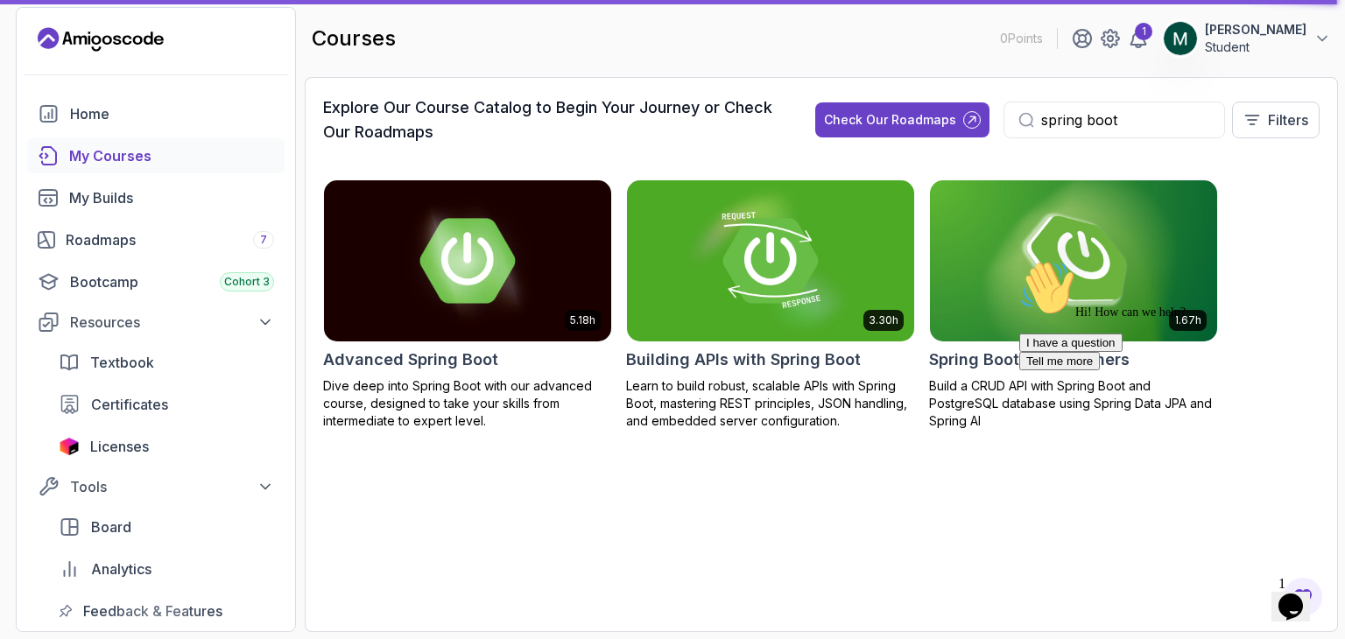
click at [1328, 48] on button "Manjunath G K Student" at bounding box center [1247, 38] width 168 height 35
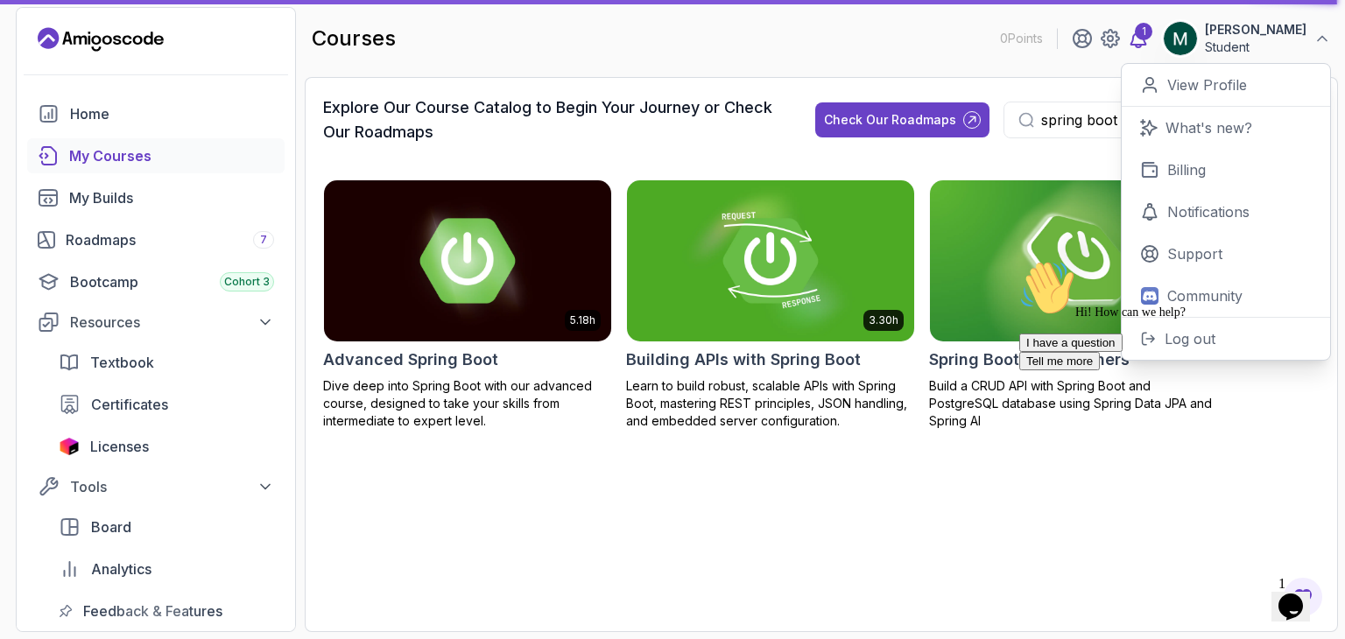
click at [1151, 31] on div "1" at bounding box center [1144, 32] width 18 height 18
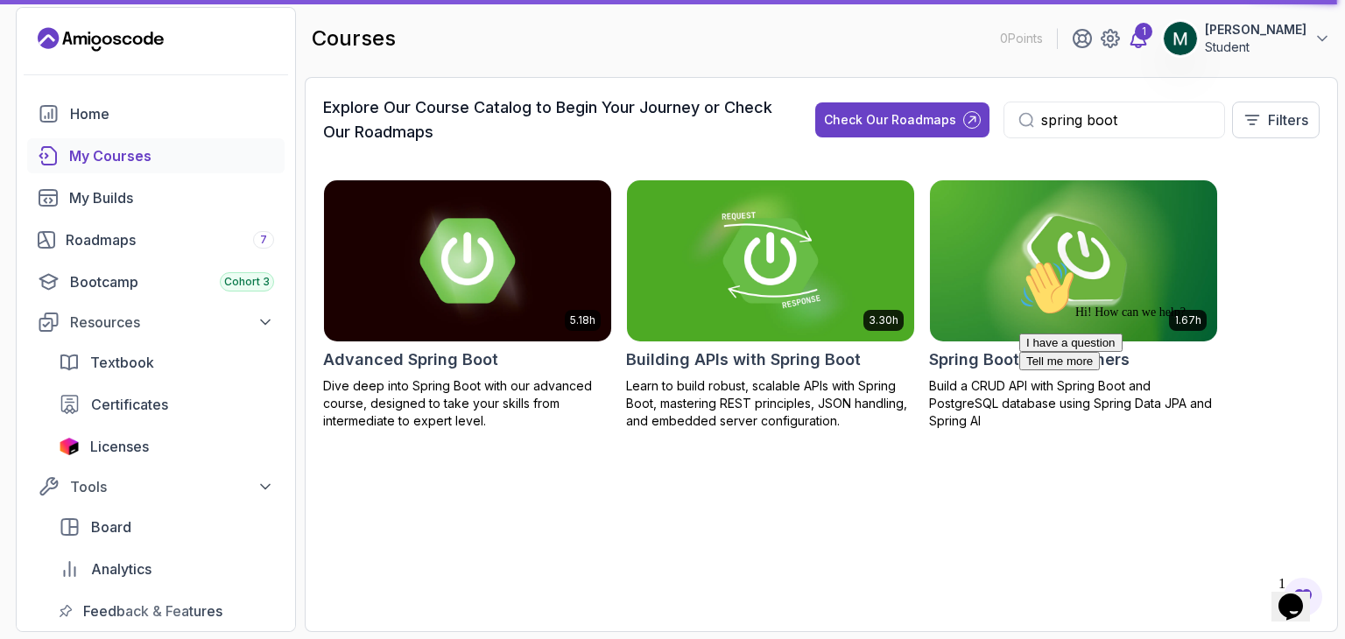
click at [1151, 31] on div "1" at bounding box center [1144, 32] width 18 height 18
click at [1146, 34] on icon at bounding box center [1138, 39] width 15 height 18
click at [1152, 26] on div "1" at bounding box center [1144, 32] width 18 height 18
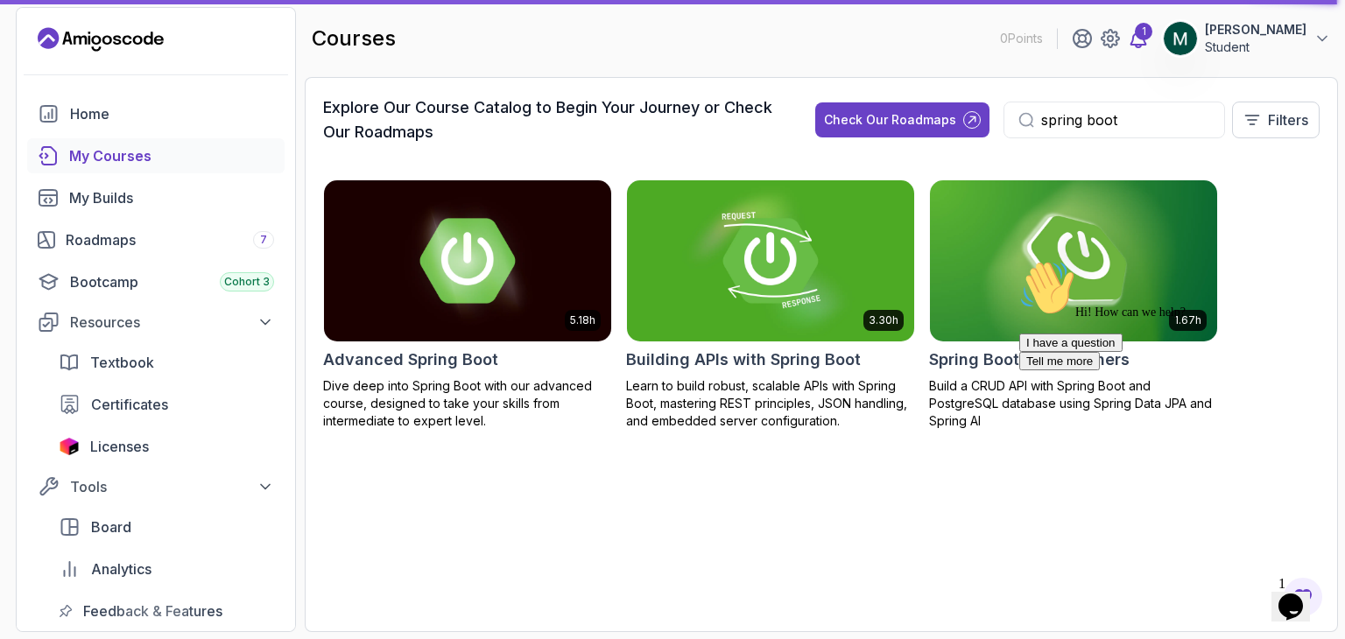
click at [1152, 26] on div "1" at bounding box center [1144, 32] width 18 height 18
click at [172, 248] on div "Roadmaps 7" at bounding box center [170, 239] width 208 height 21
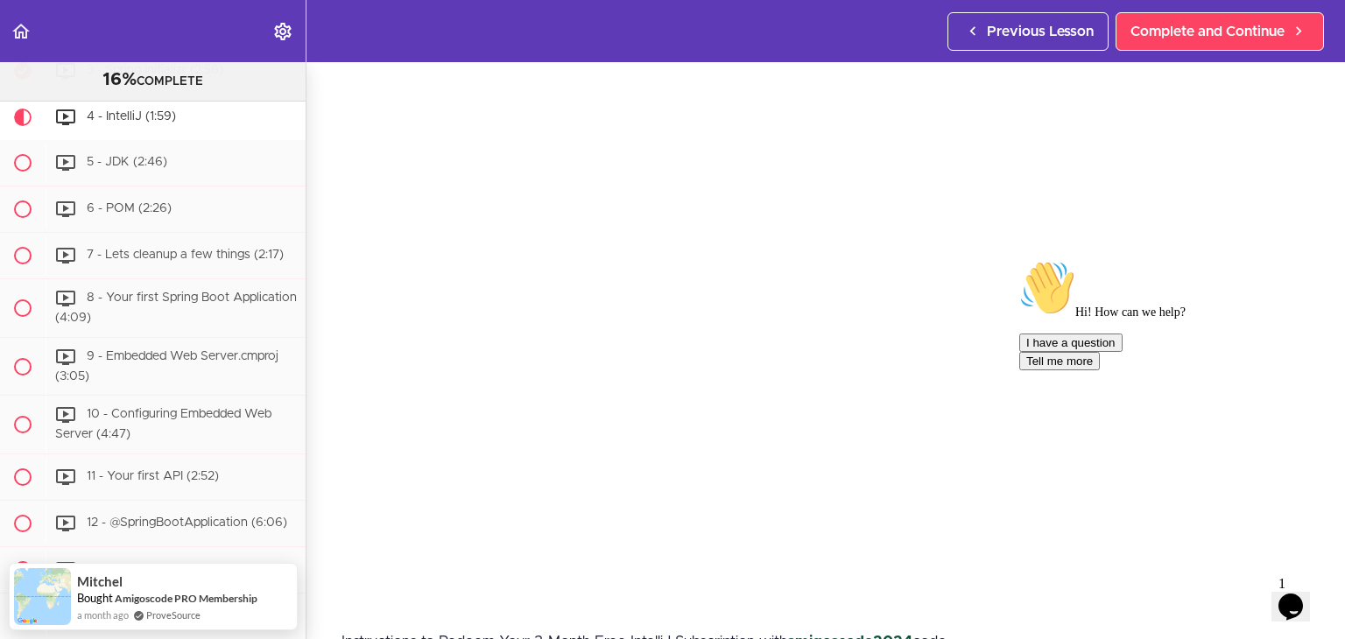
click at [1026, 370] on div "I have a question Tell me more" at bounding box center [1176, 352] width 315 height 37
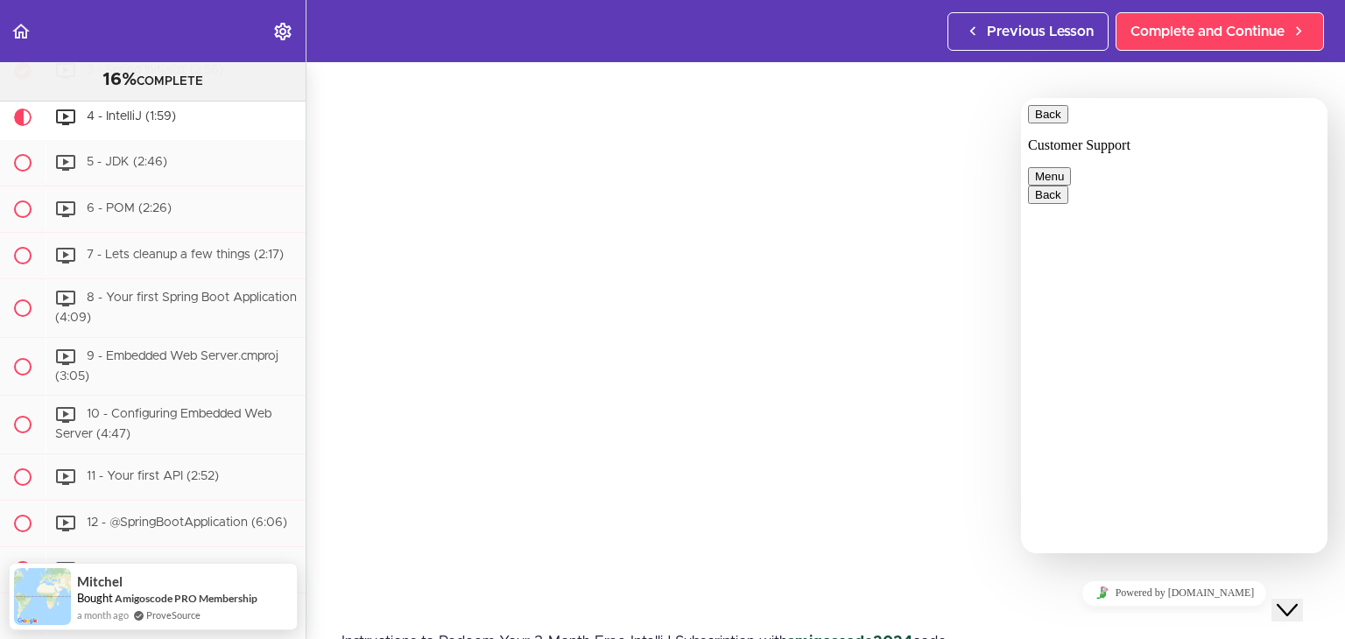
click at [1291, 599] on button "Close Chat This icon closes the chat window." at bounding box center [1287, 610] width 32 height 23
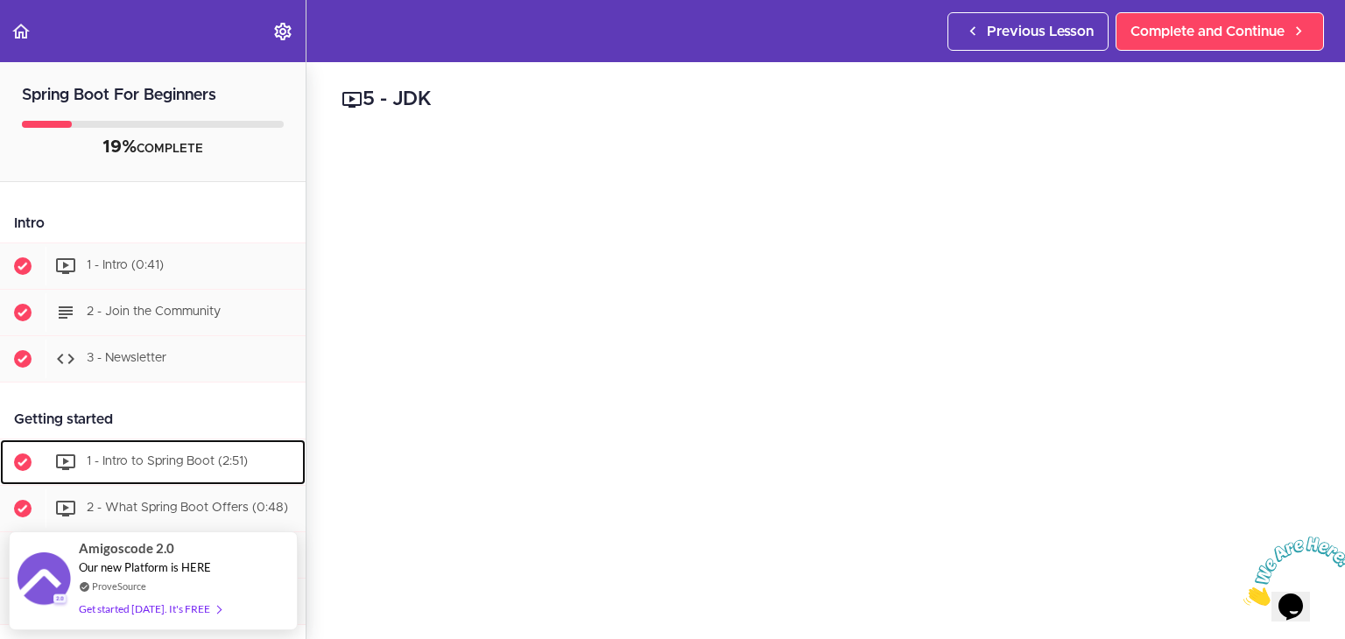
click at [200, 447] on div "1 - Intro to Spring Boot (2:51)" at bounding box center [176, 462] width 260 height 39
click at [204, 463] on span "1 - Intro to Spring Boot (2:51)" at bounding box center [167, 461] width 161 height 12
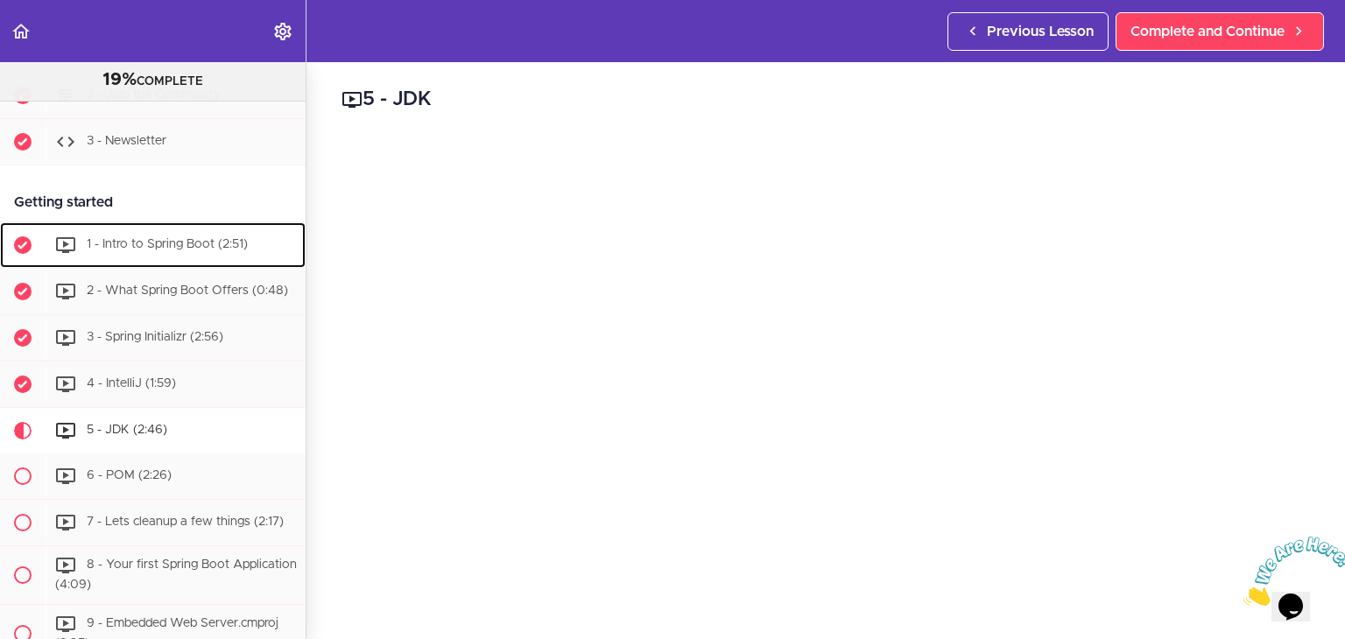
scroll to position [207, 0]
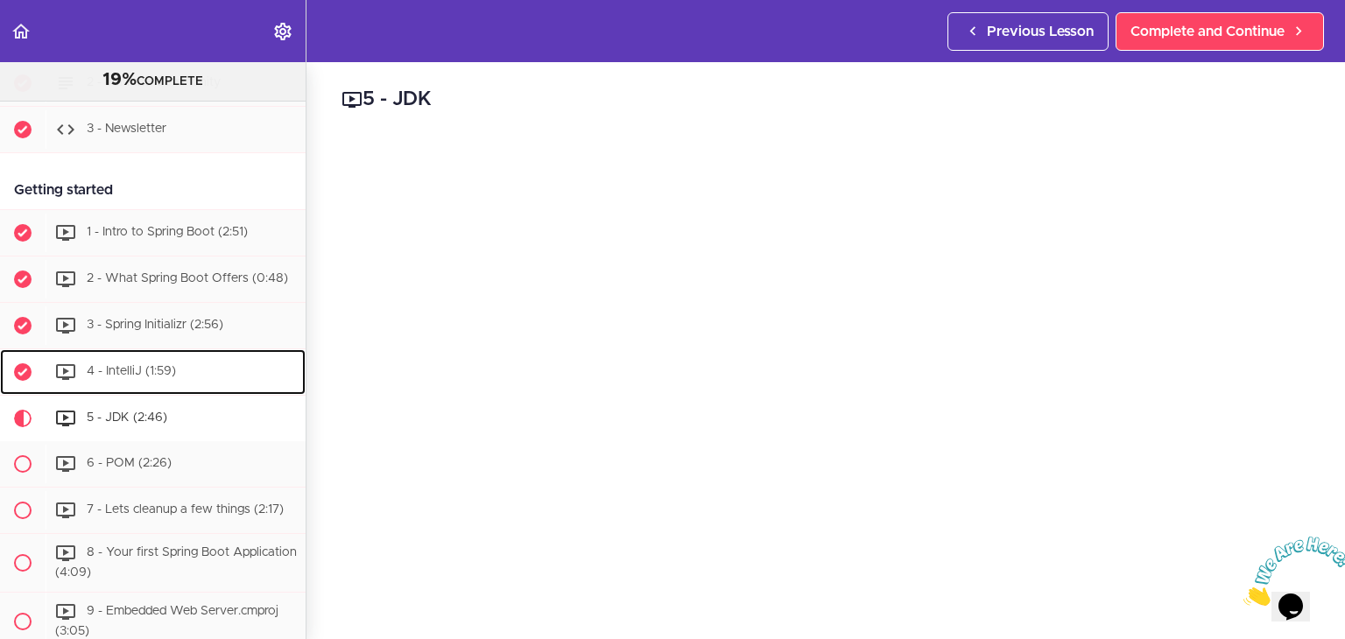
click at [128, 375] on div "4 - IntelliJ (1:59)" at bounding box center [176, 372] width 260 height 39
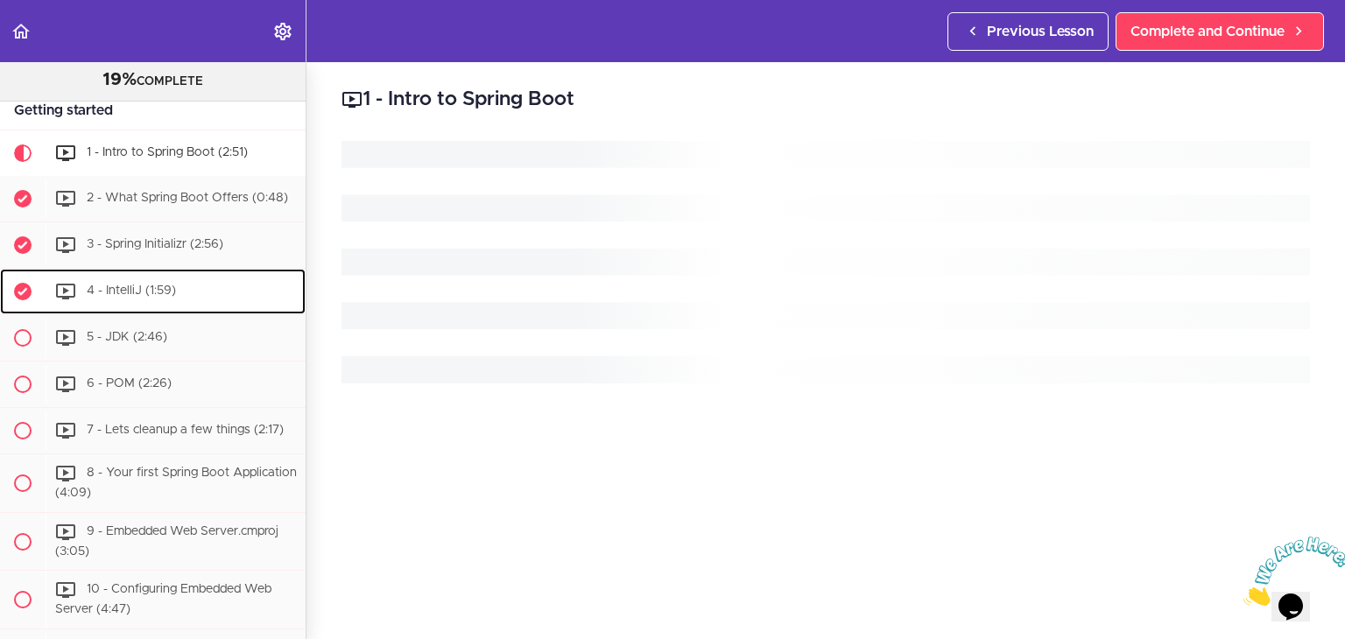
scroll to position [289, 0]
click at [137, 294] on span "4 - IntelliJ (1:59)" at bounding box center [131, 288] width 89 height 12
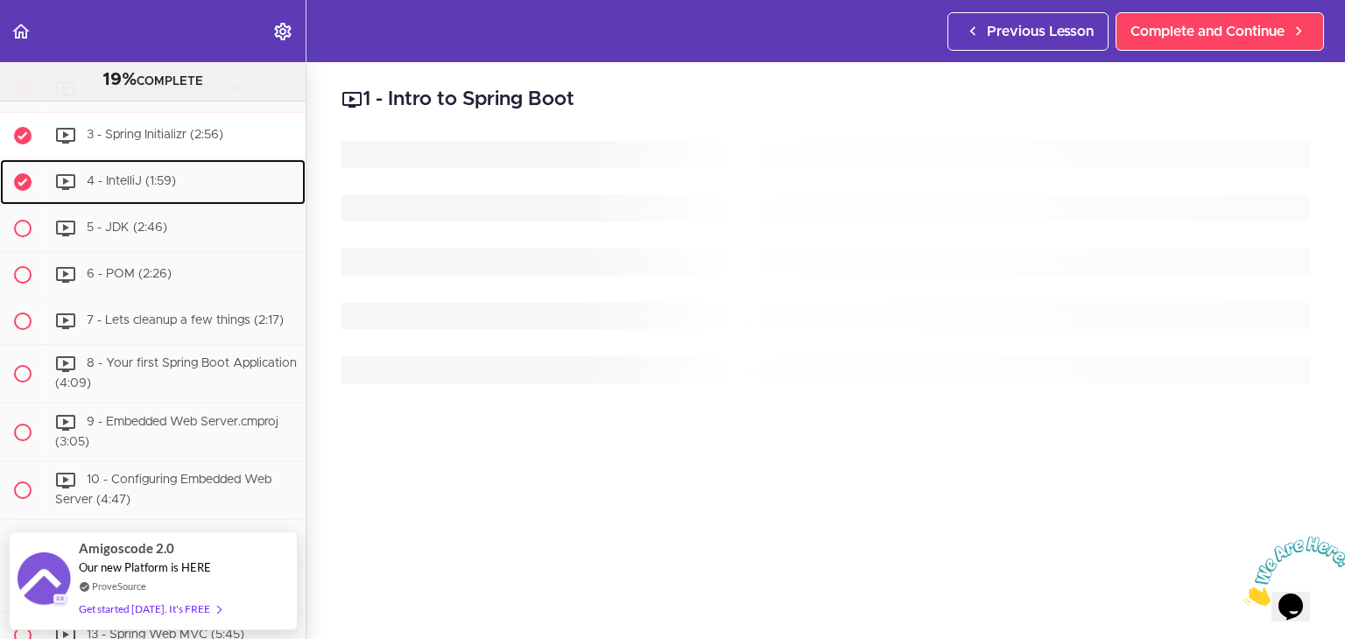
click at [176, 250] on ul "1 - Intro to Spring Boot (2:51) 2 - What Spring Boot Offers (0:48)" at bounding box center [153, 392] width 306 height 743
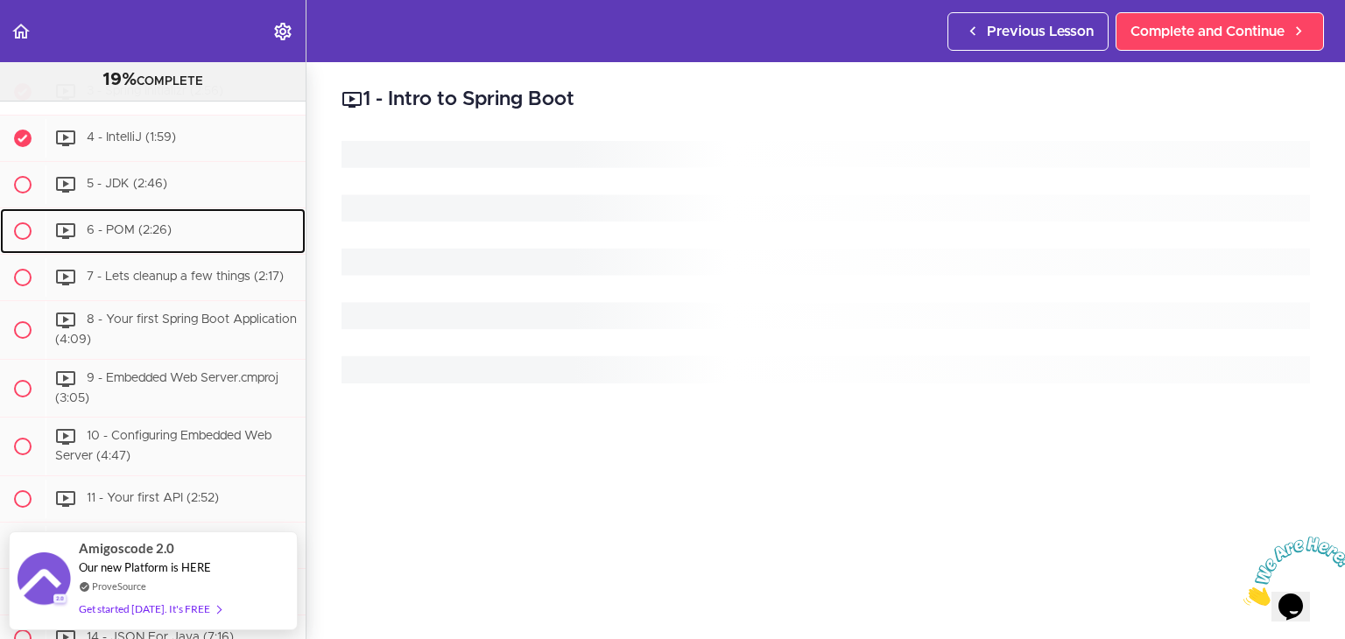
click at [176, 250] on div "6 - POM (2:26)" at bounding box center [176, 231] width 260 height 39
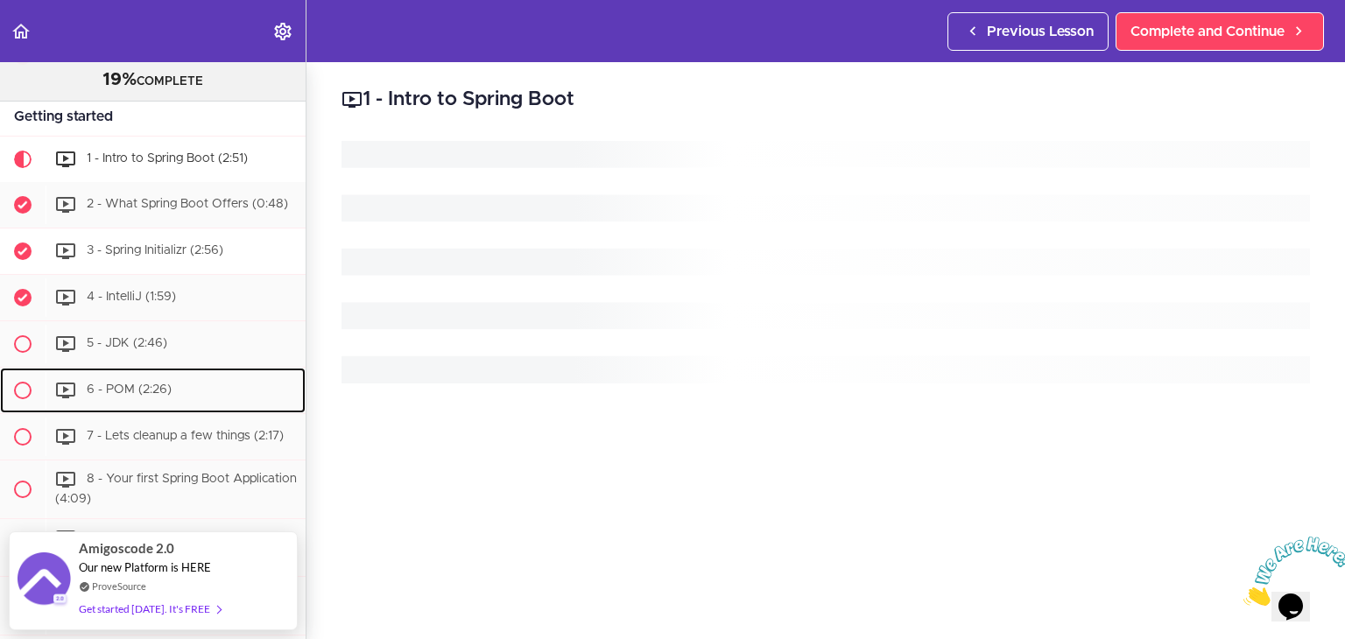
scroll to position [289, 0]
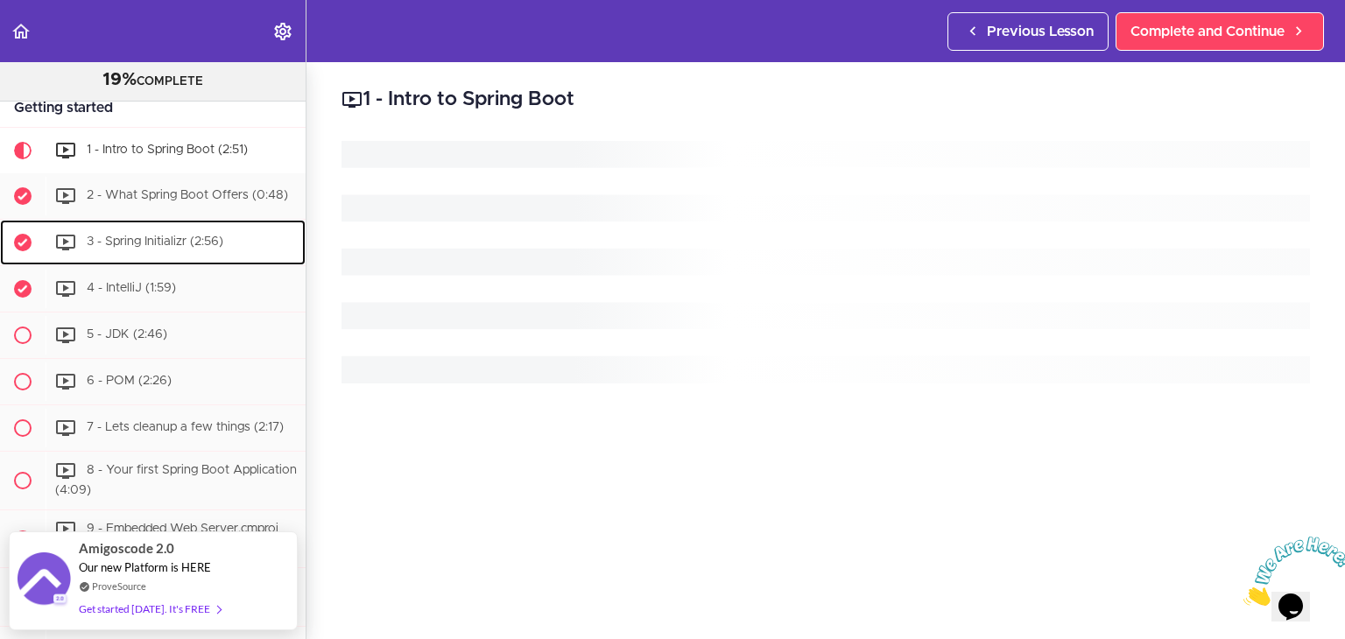
click at [176, 248] on span "3 - Spring Initializr (2:56)" at bounding box center [155, 242] width 137 height 12
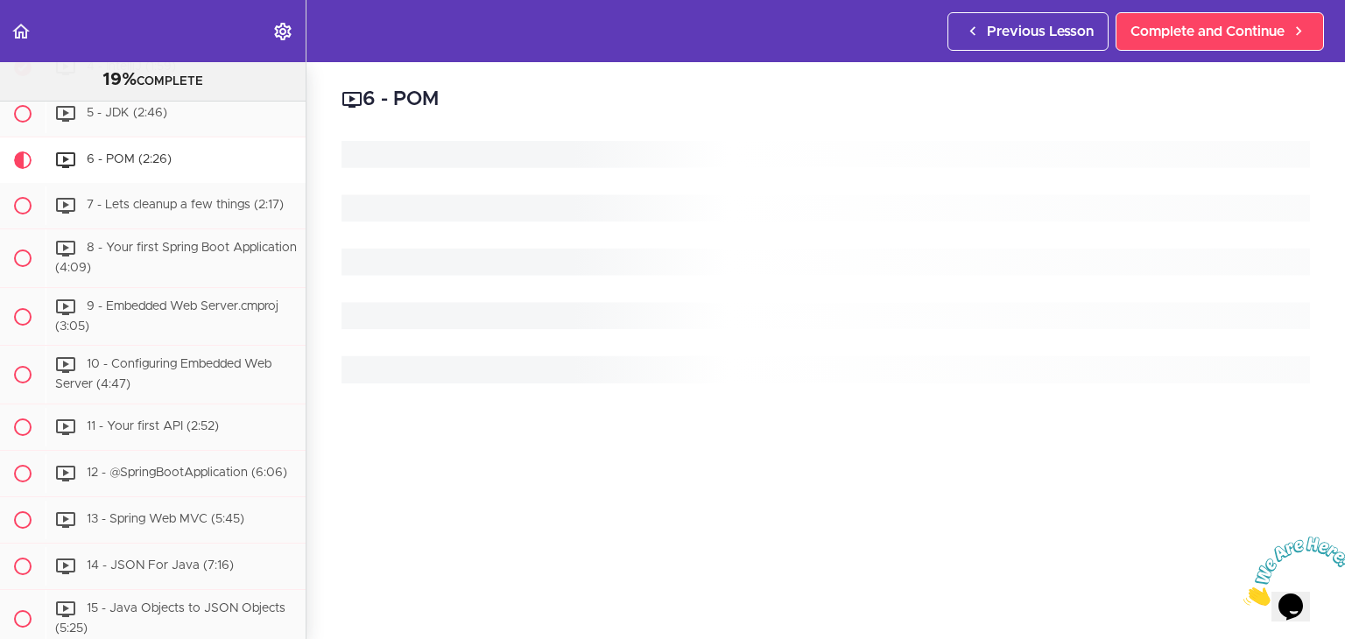
scroll to position [531, 0]
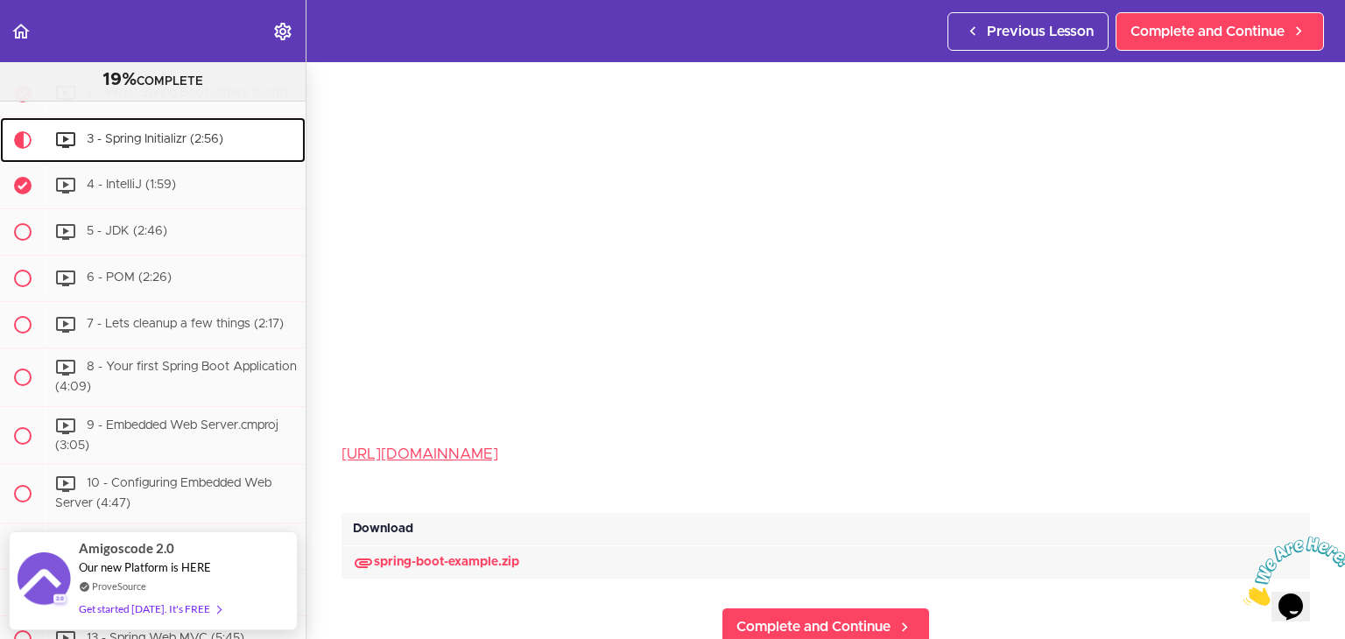
scroll to position [98, 0]
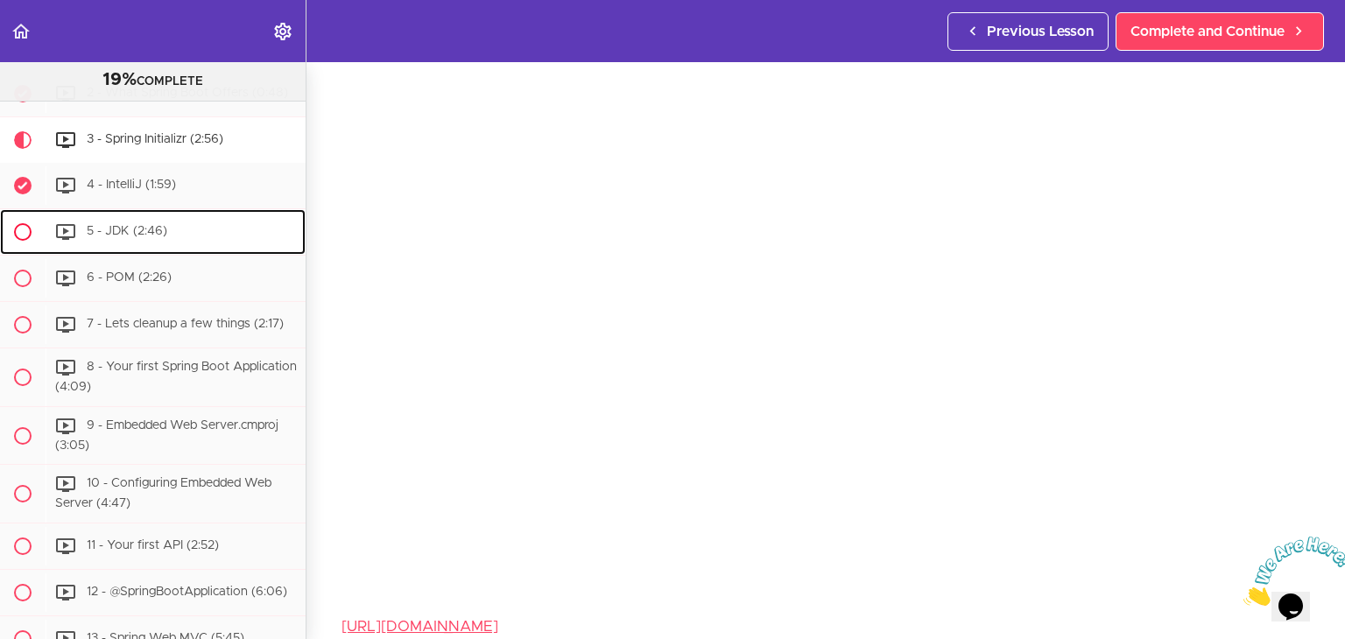
click at [126, 236] on span "5 - JDK (2:46)" at bounding box center [127, 231] width 81 height 12
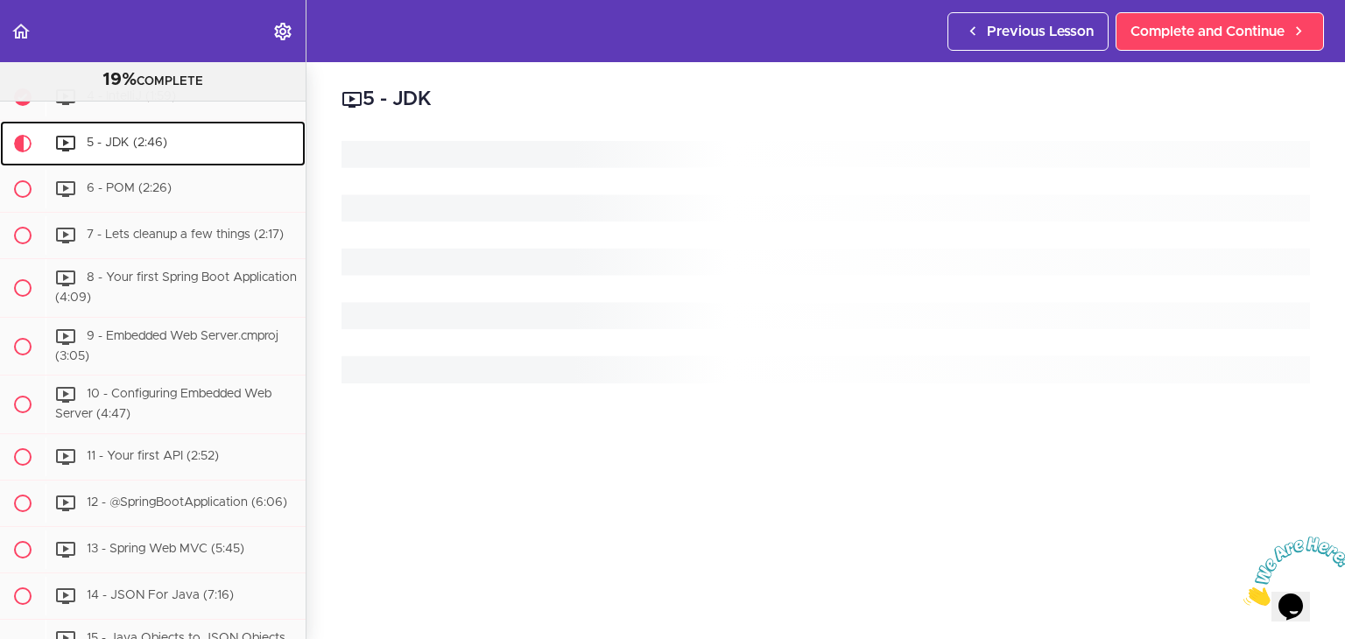
scroll to position [486, 0]
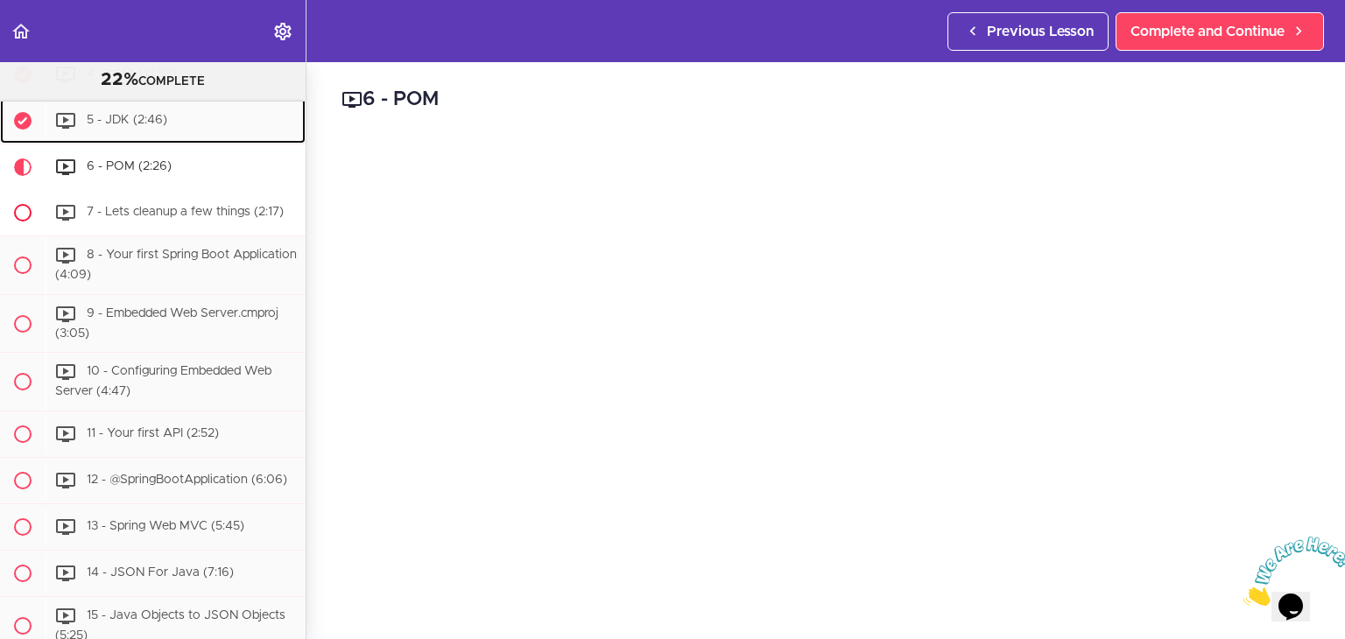
scroll to position [501, 0]
click at [130, 130] on span "5 - JDK (2:46)" at bounding box center [127, 123] width 81 height 12
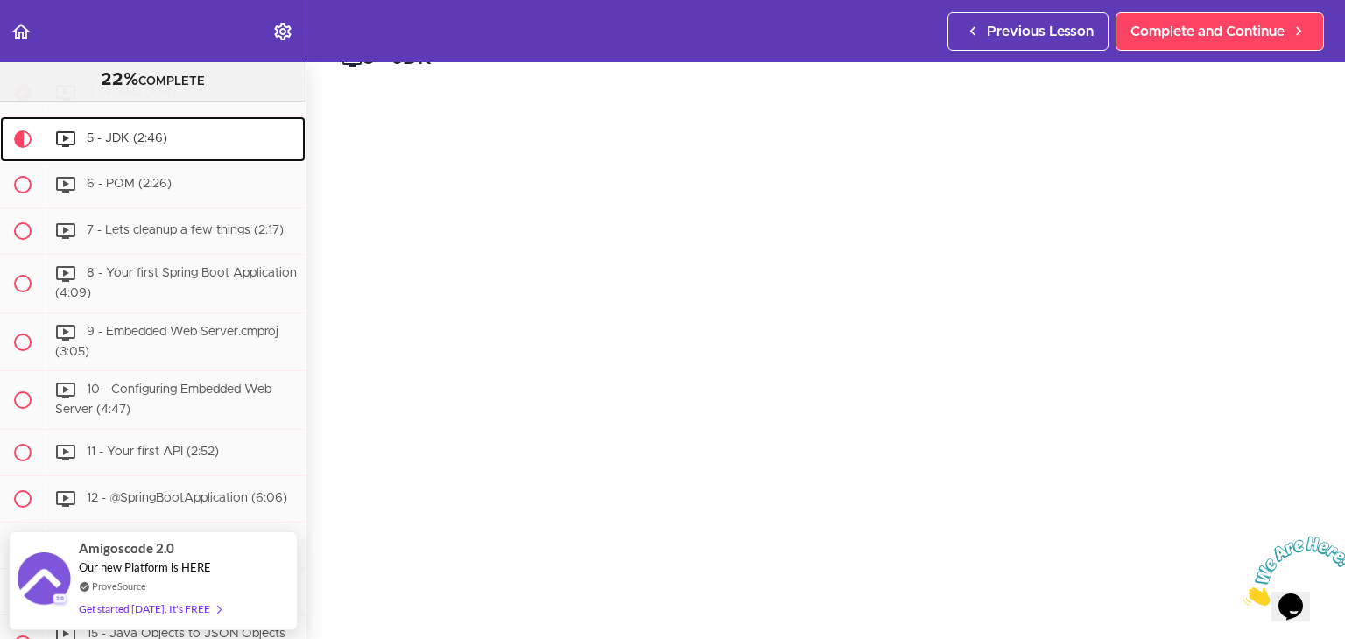
scroll to position [88, 0]
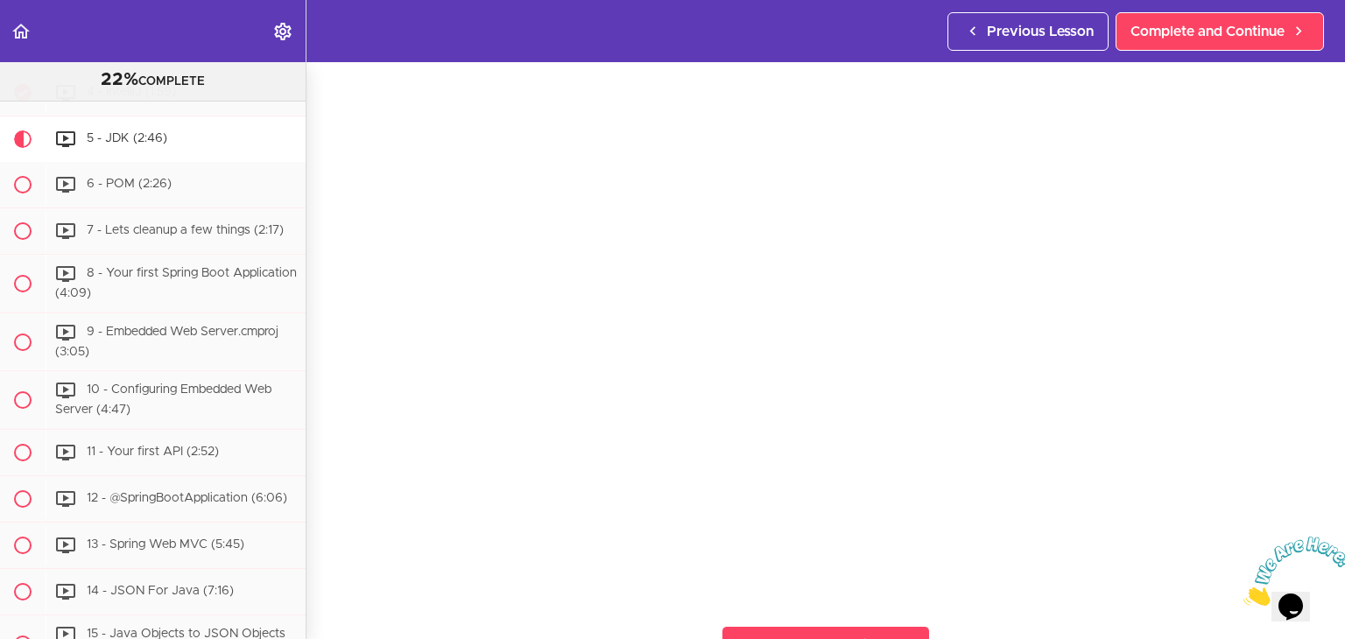
click at [1243, 594] on icon "Close" at bounding box center [1243, 601] width 0 height 15
